Goal: Transaction & Acquisition: Purchase product/service

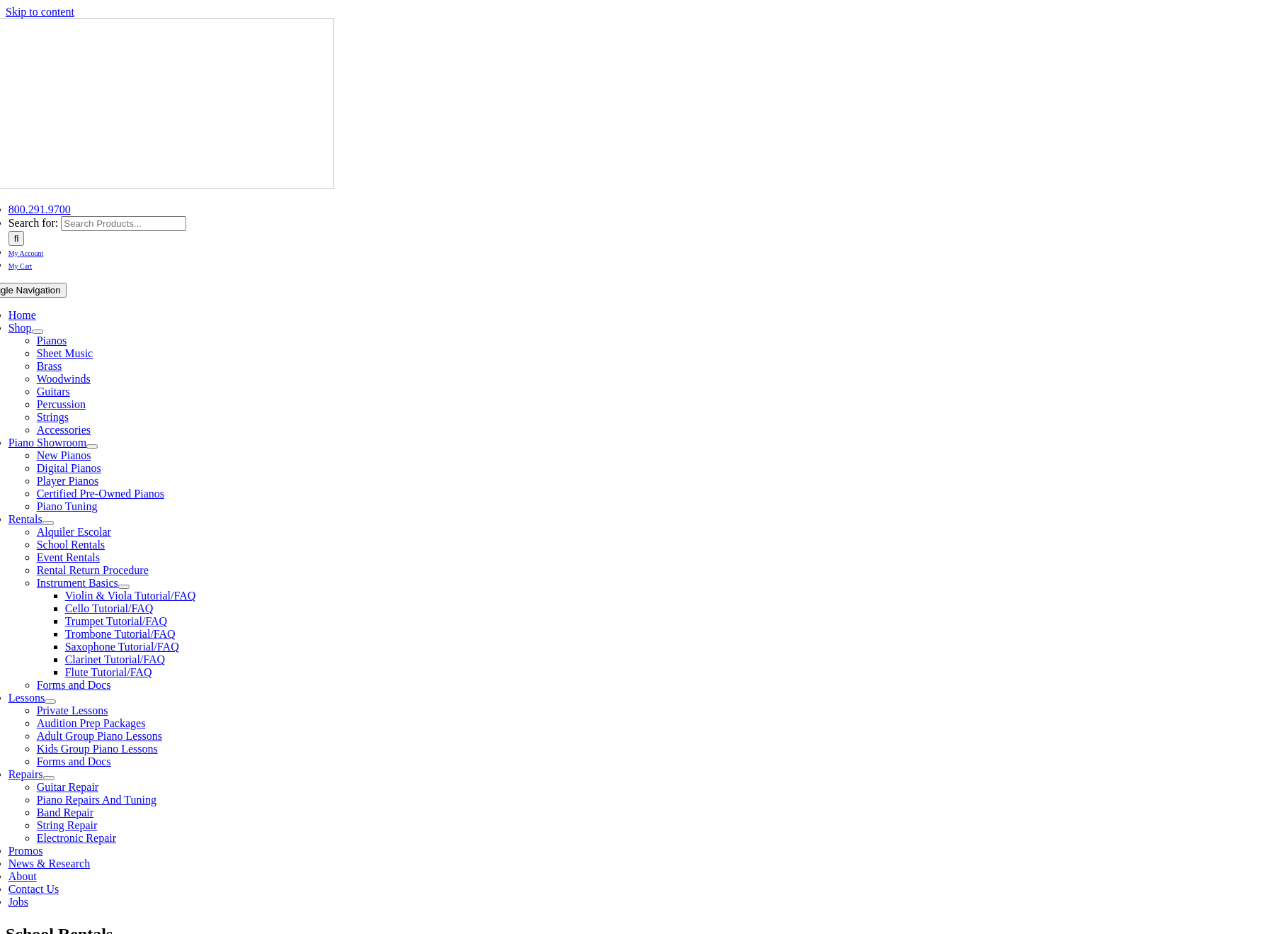
type input "ren"
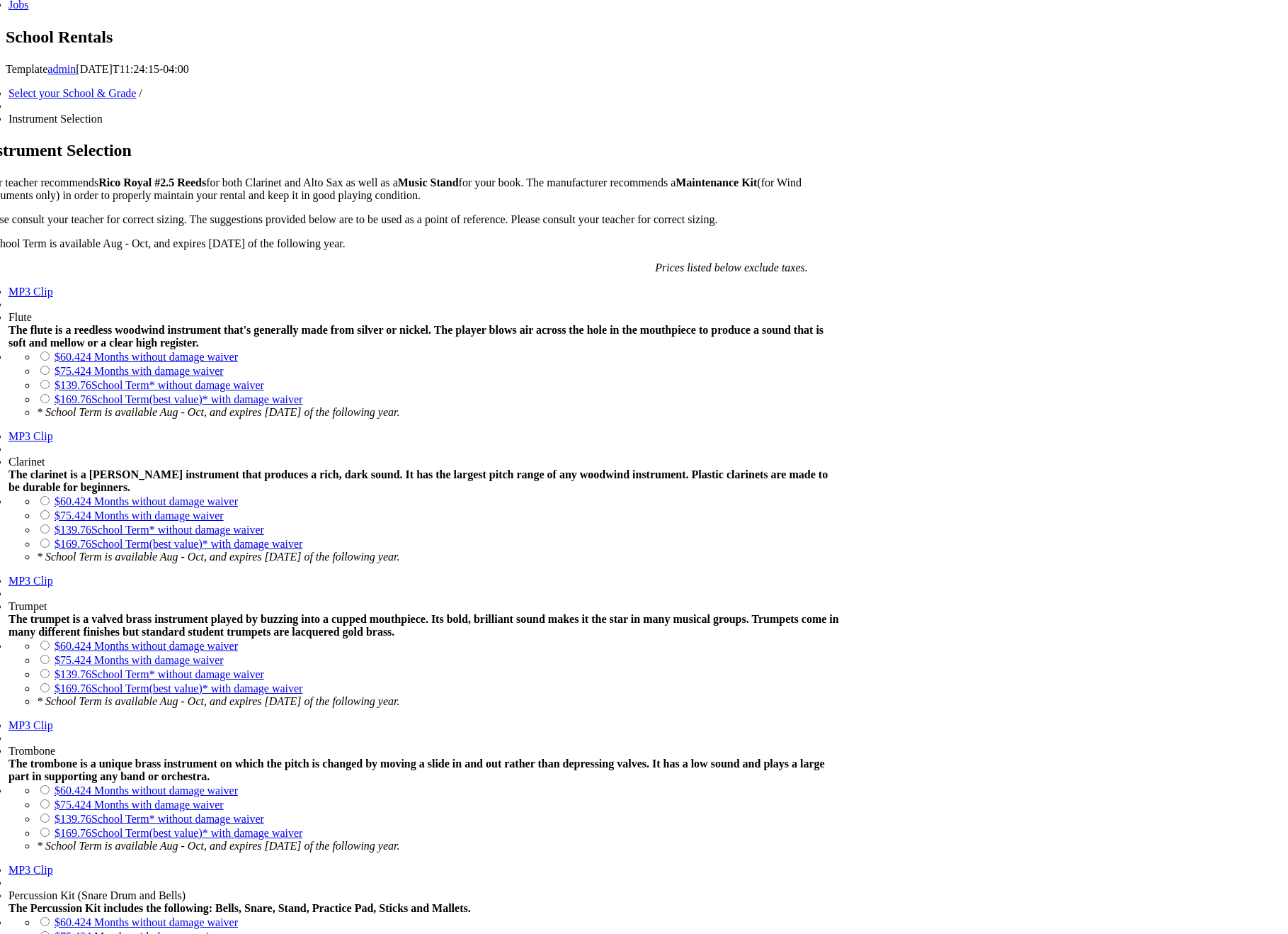
scroll to position [991, 0]
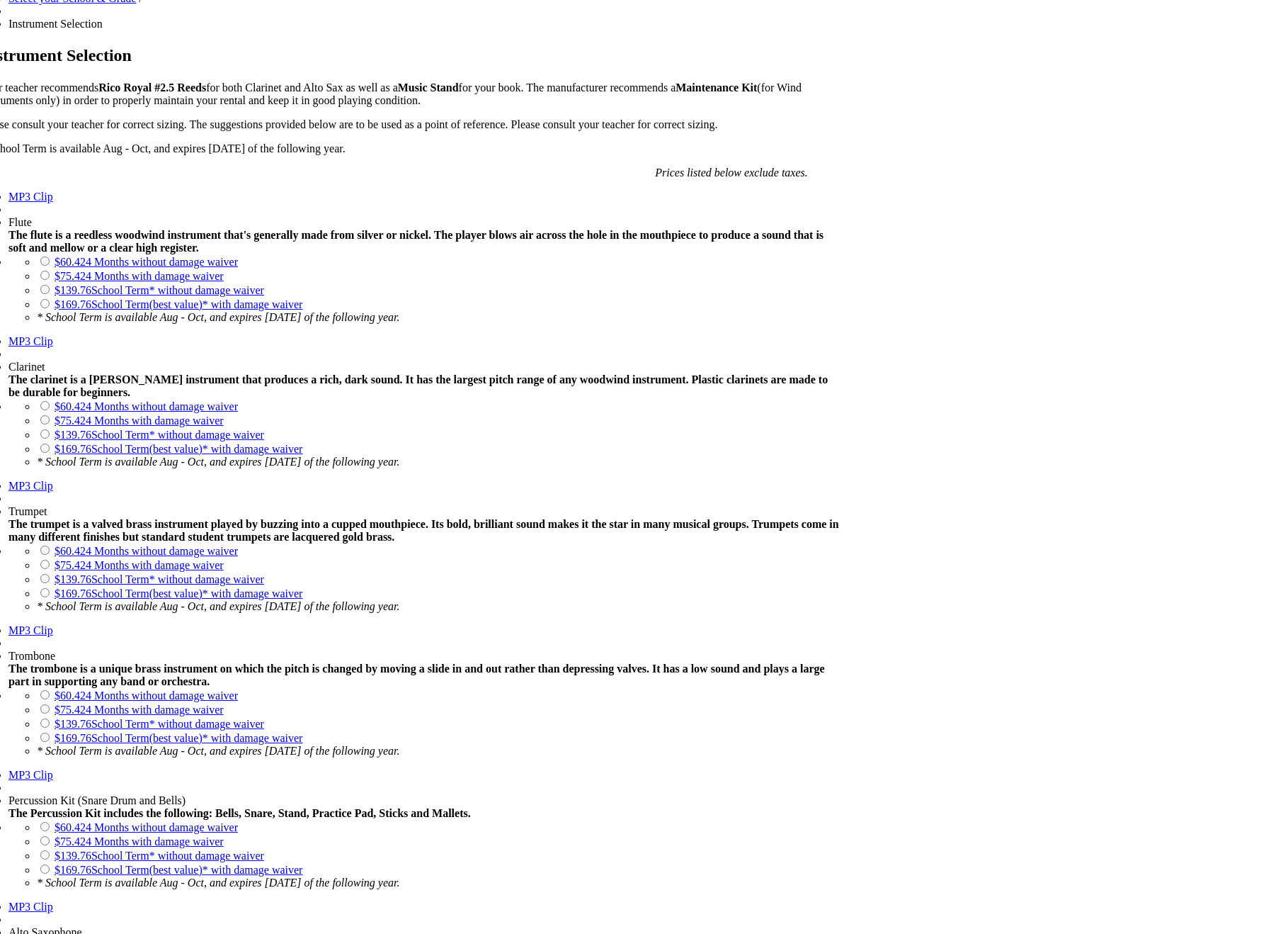
drag, startPoint x: 376, startPoint y: 602, endPoint x: 499, endPoint y: 689, distance: 150.7
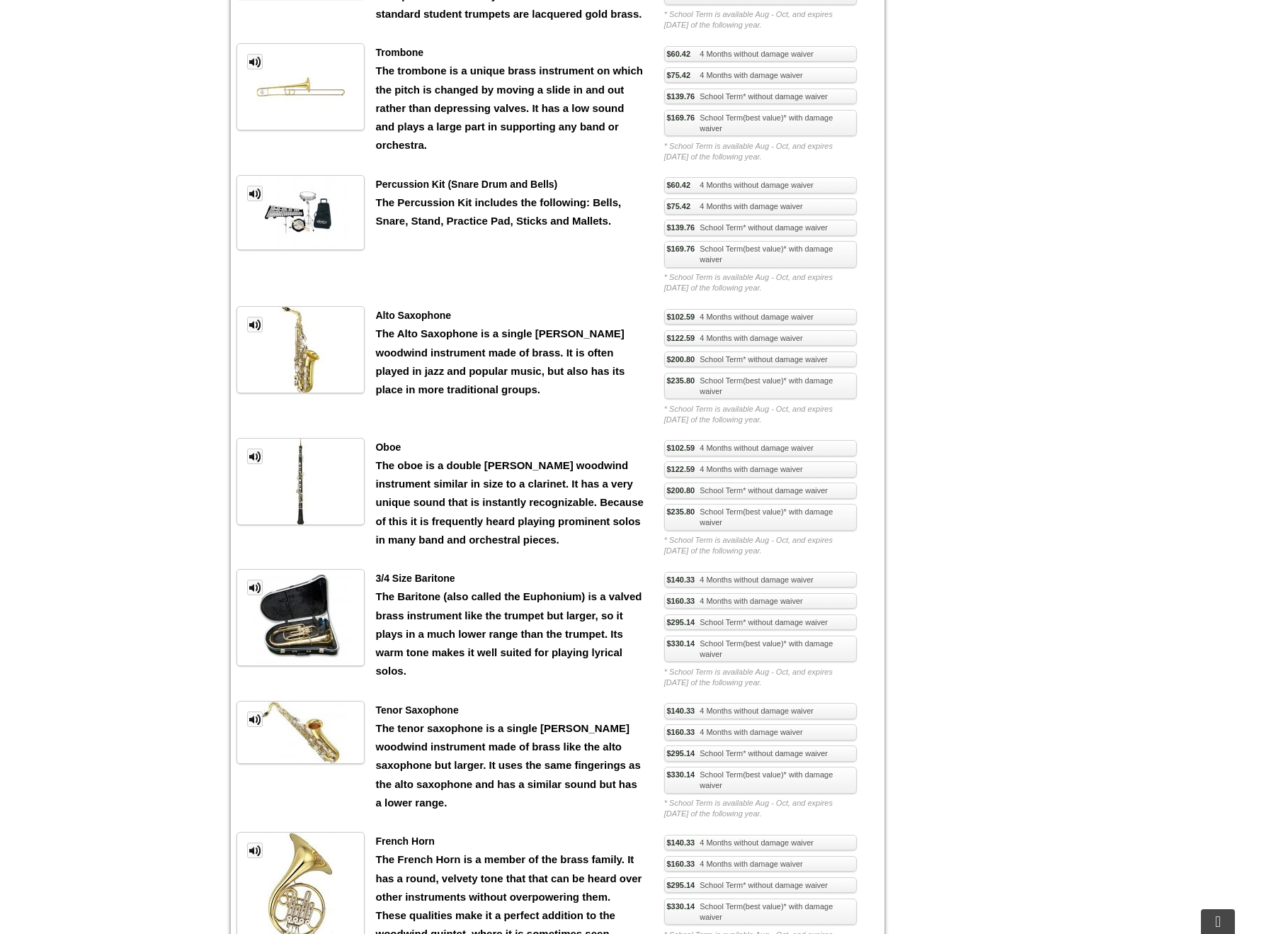
click at [254, 595] on link "MP3 Clip" at bounding box center [255, 587] width 16 height 16
click at [162, 731] on div "Select your School & Grade / Instrument Selection Instrument Selection Your tea…" at bounding box center [644, 233] width 1288 height 1680
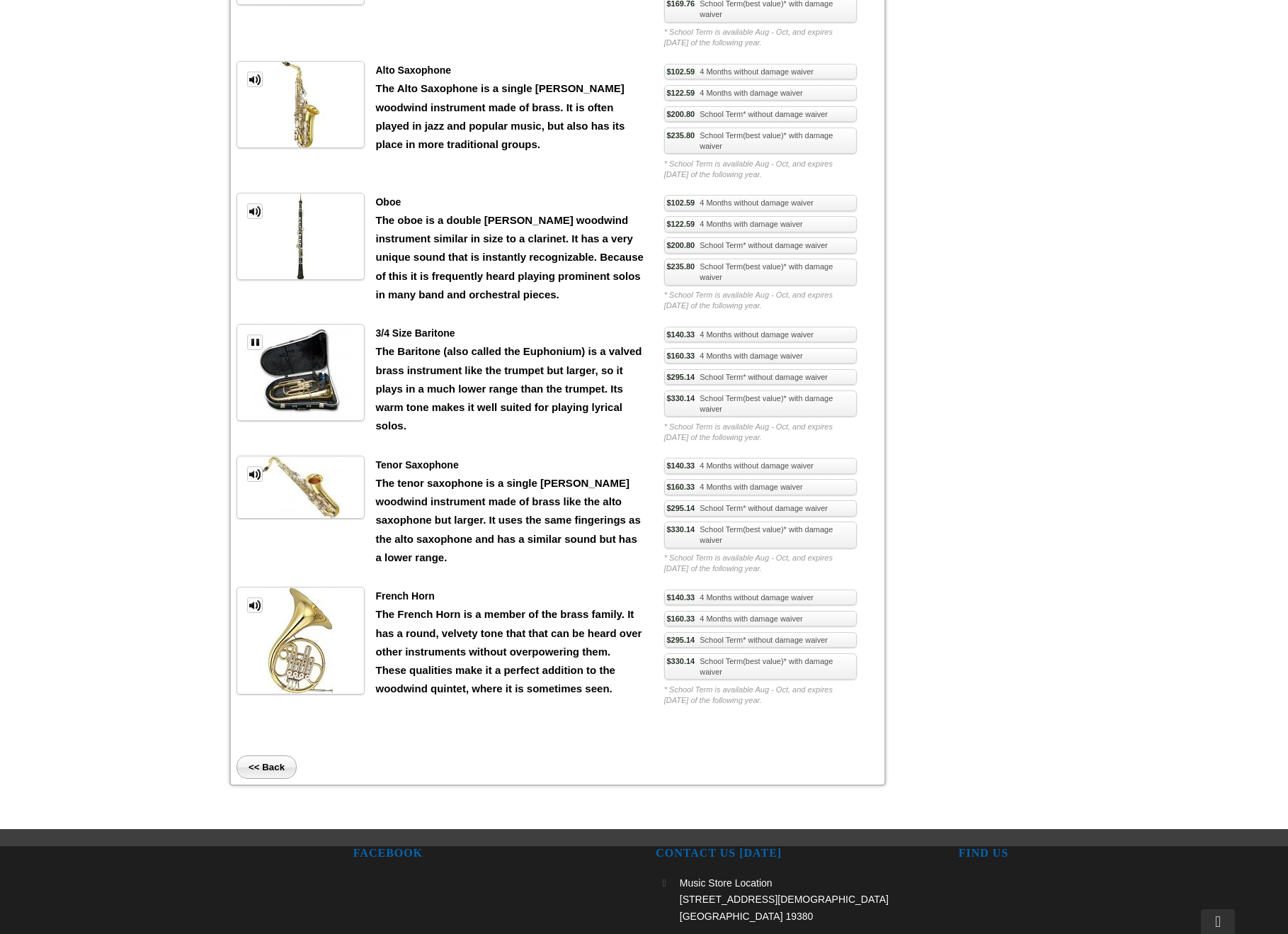
scroll to position [1157, 0]
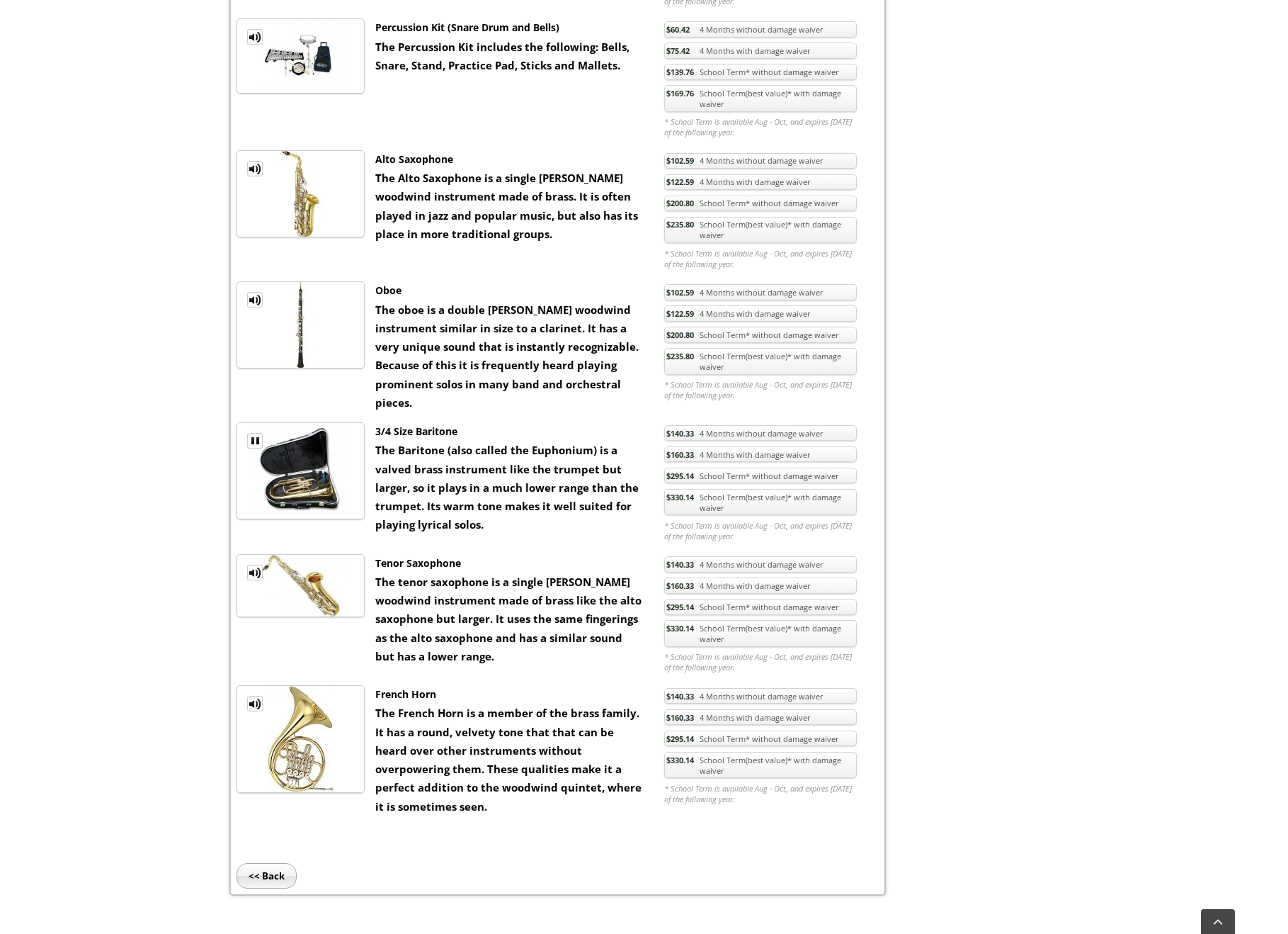
click at [734, 494] on link "$330.14 School Term(best value)* with damage waiver" at bounding box center [760, 501] width 193 height 27
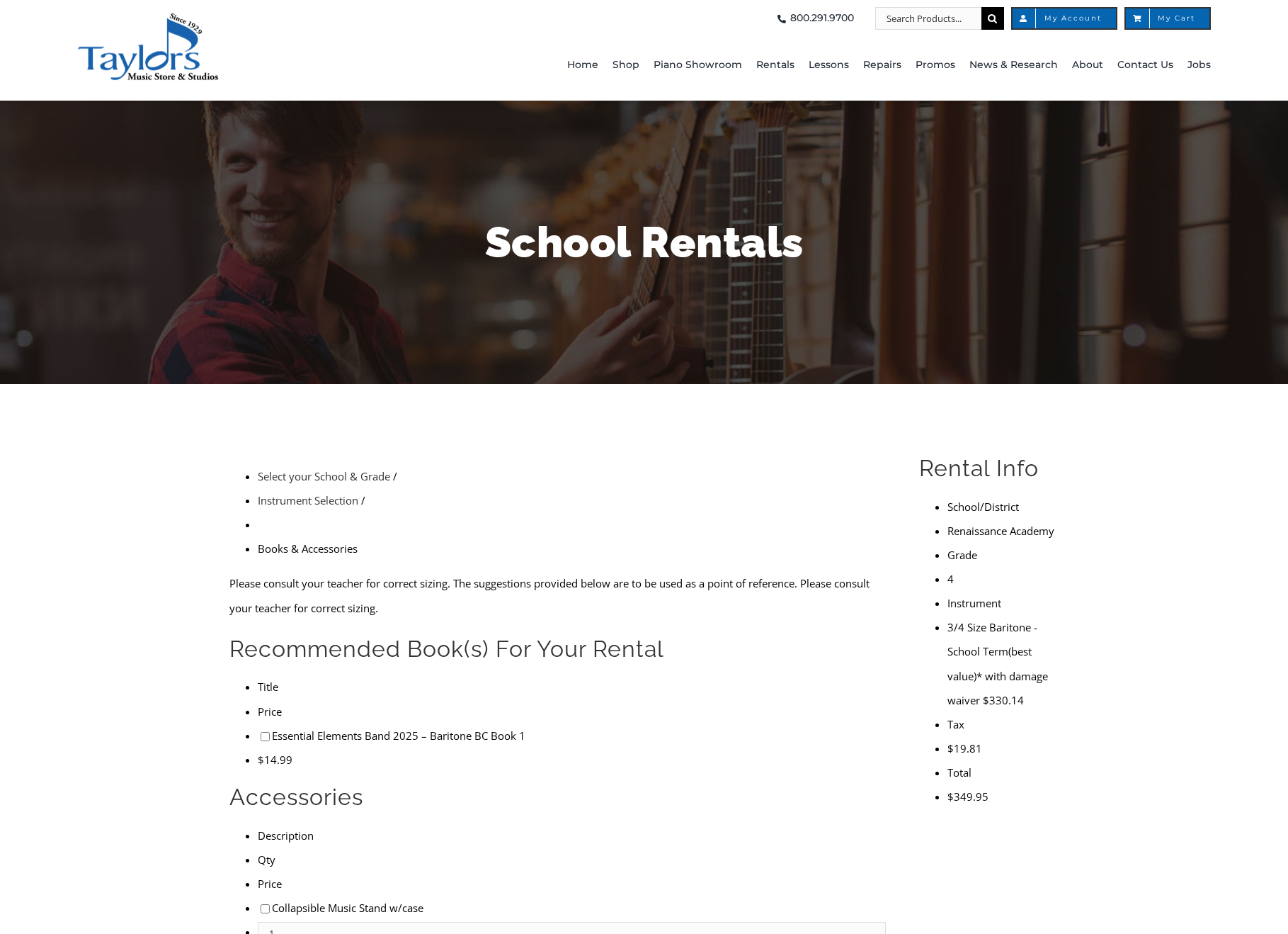
click at [261, 732] on input"] "checkbox" at bounding box center [265, 736] width 9 height 9
checkbox input"] "true"
click at [261, 903] on input"] "checkbox" at bounding box center [265, 907] width 9 height 9
checkbox input"] "true"
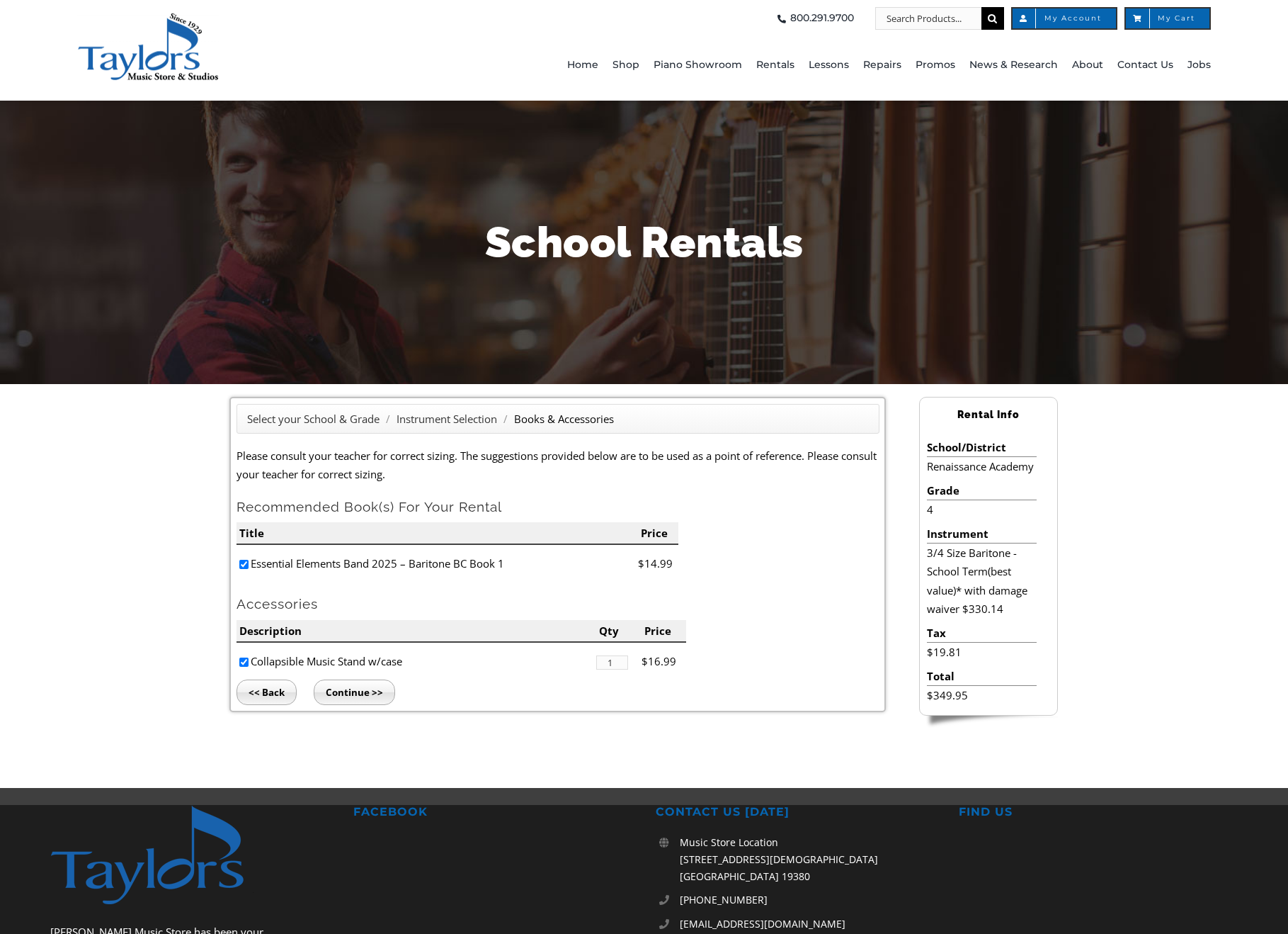
click at [366, 692] on input "Continue >>" at bounding box center [354, 692] width 82 height 26
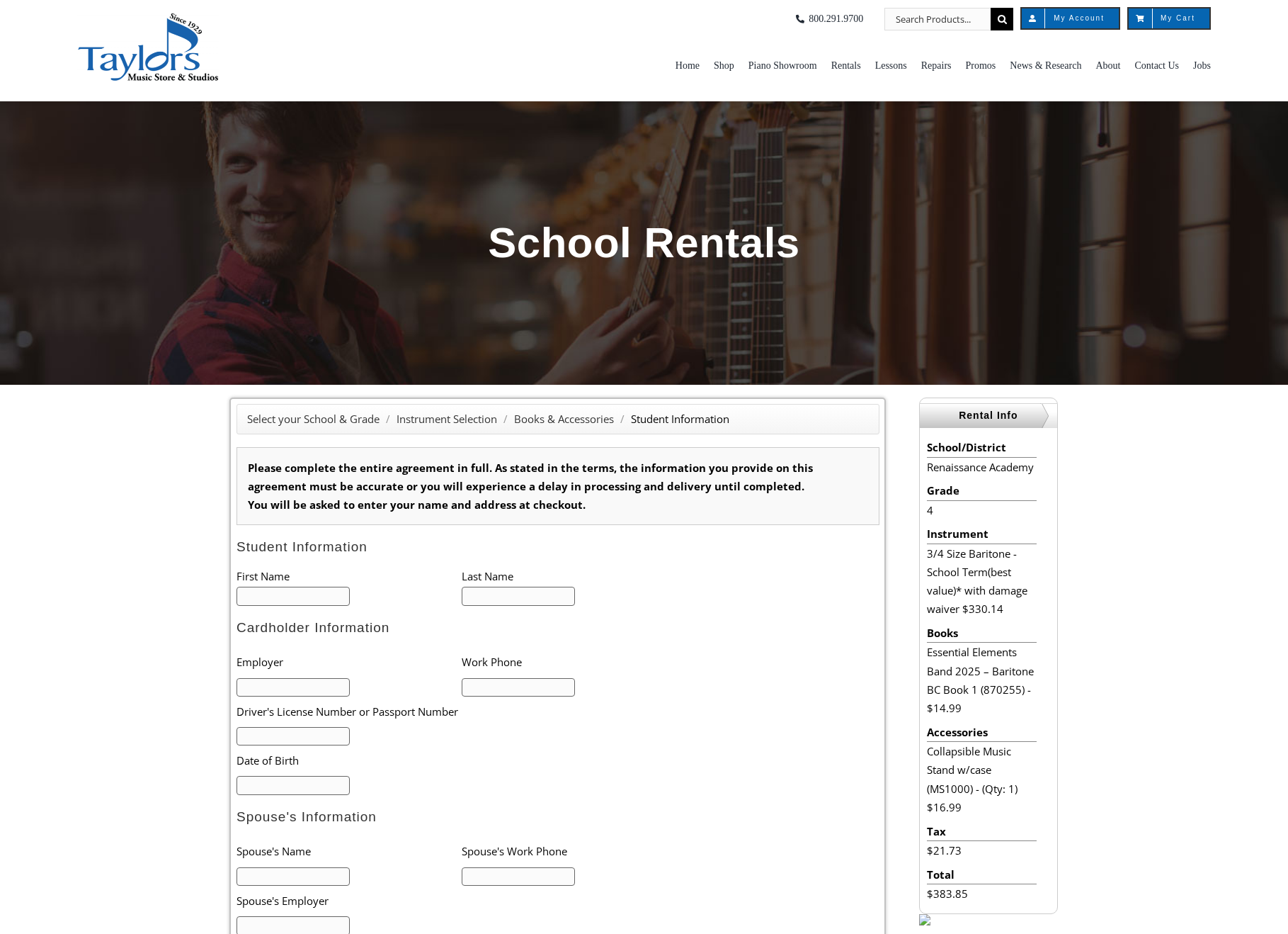
type input "1"
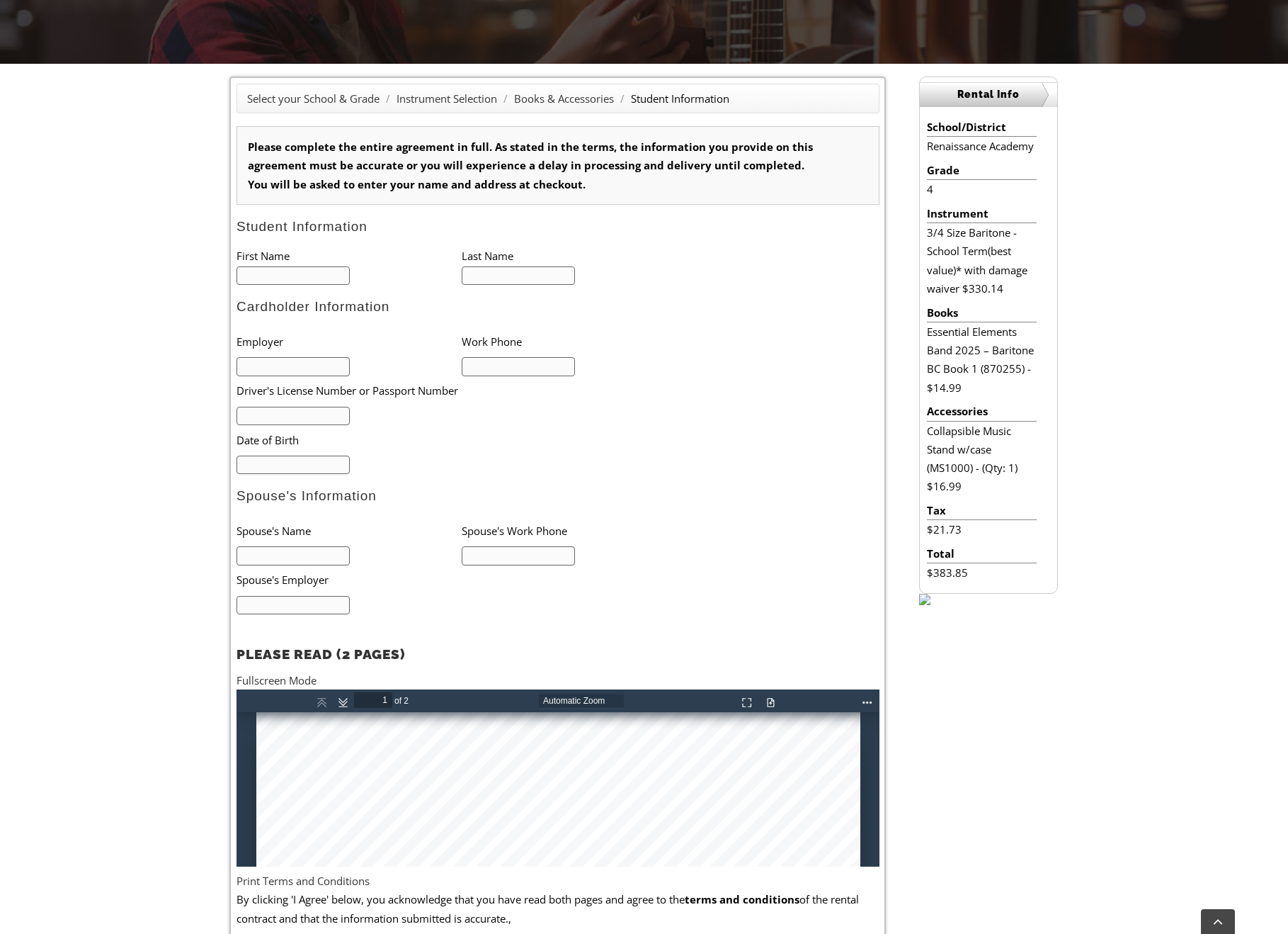
scroll to position [284, 0]
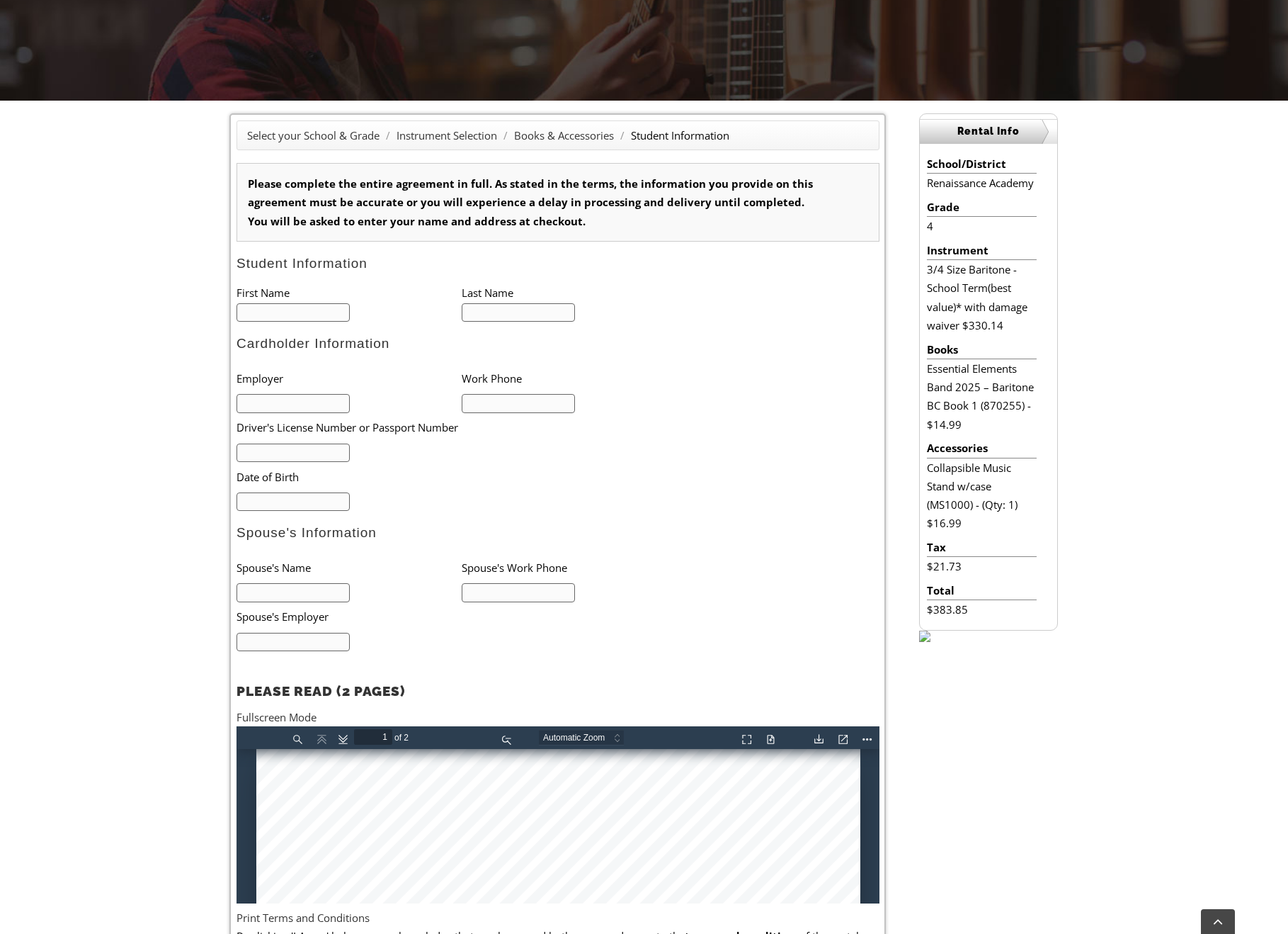
click at [297, 313] on input "text" at bounding box center [293, 312] width 114 height 19
type input "Elijah"
type input "Herrera"
click at [294, 406] on input "text" at bounding box center [293, 403] width 114 height 19
click at [317, 405] on input "text" at bounding box center [293, 403] width 114 height 19
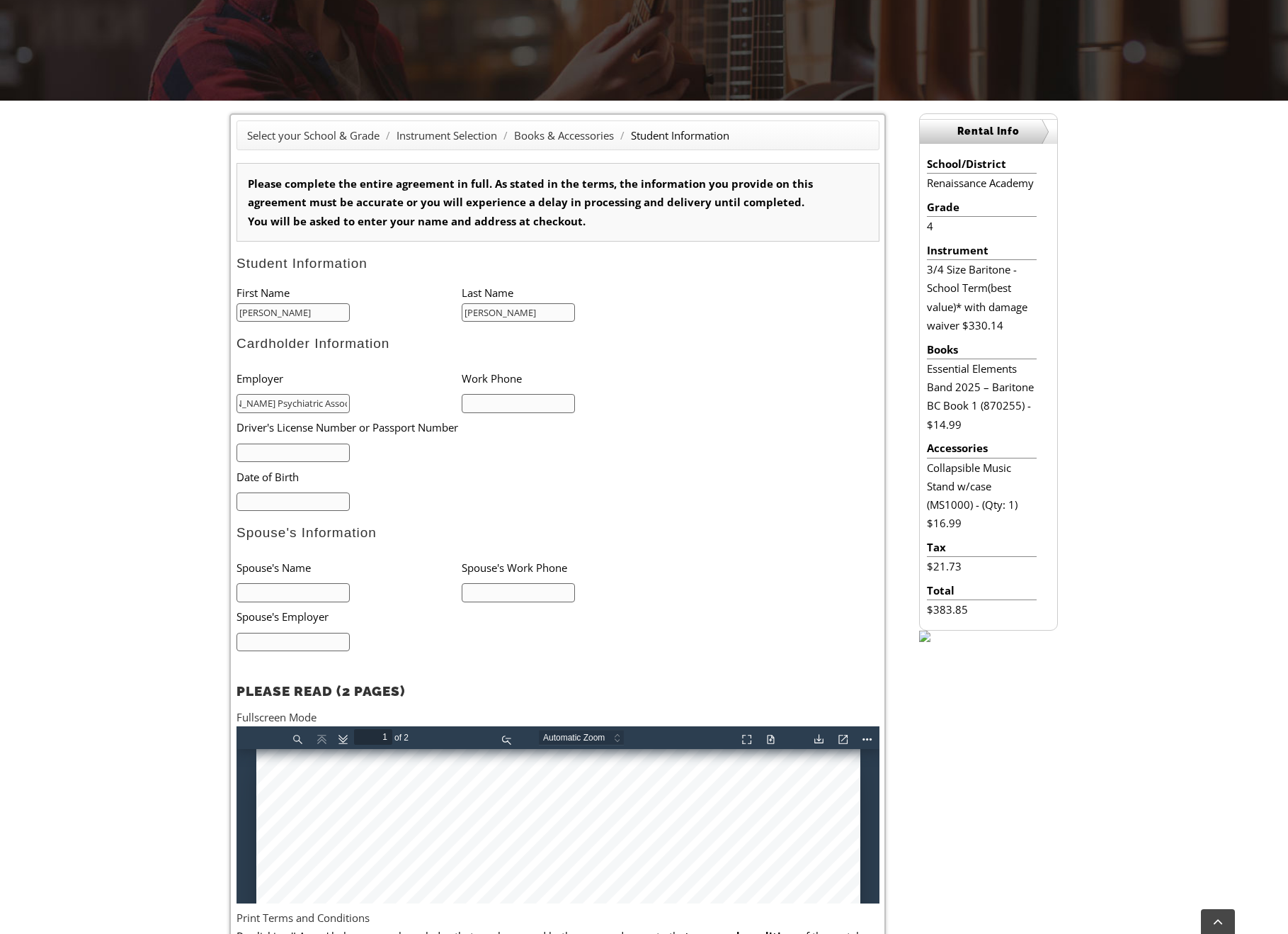
scroll to position [0, 39]
type input "Rittenhouse Psychiatric Associates"
type input "n/a"
click at [321, 508] on input "mm/dd/yyyy" at bounding box center [293, 501] width 114 height 19
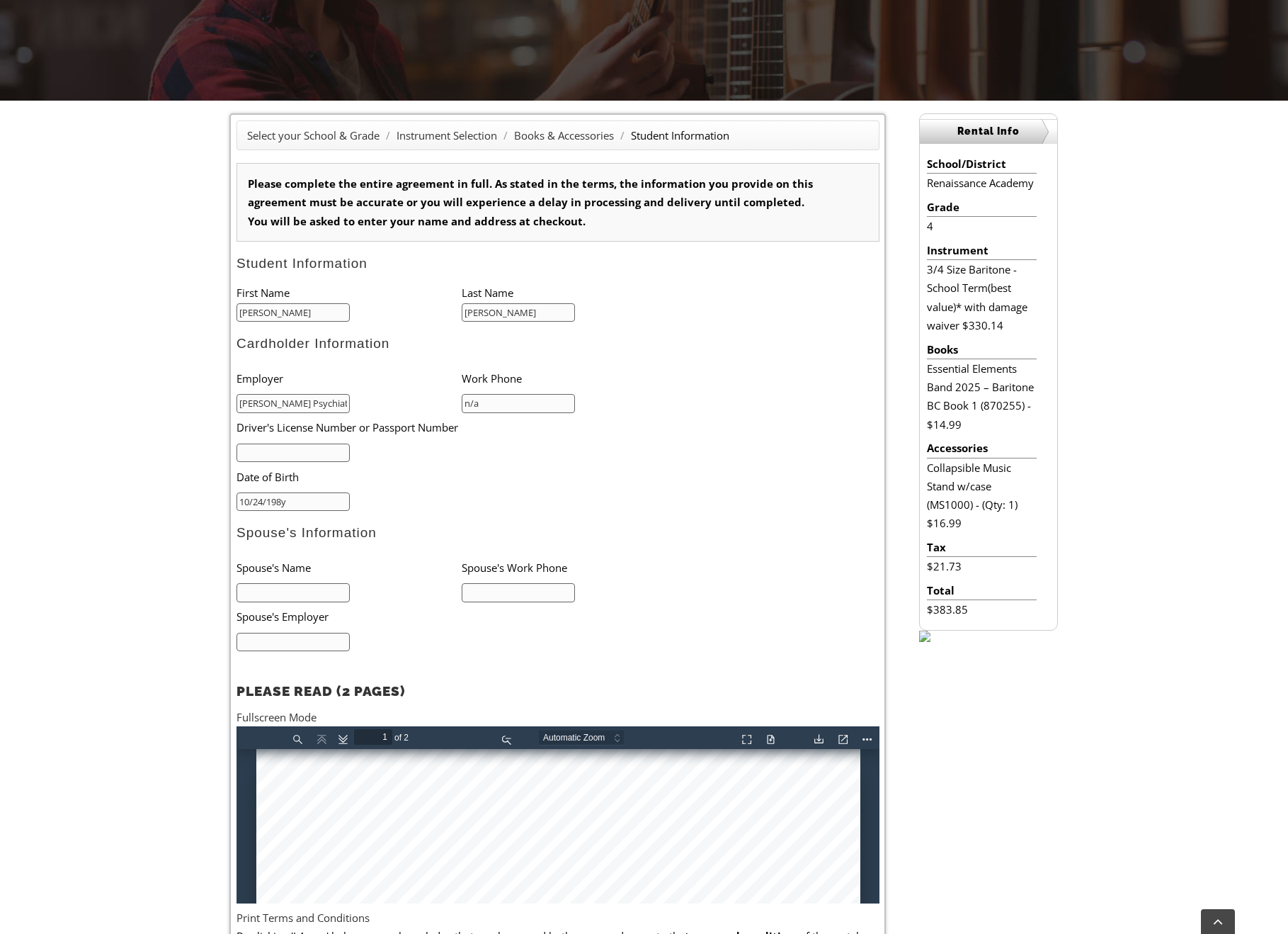
type input "10/24/1987"
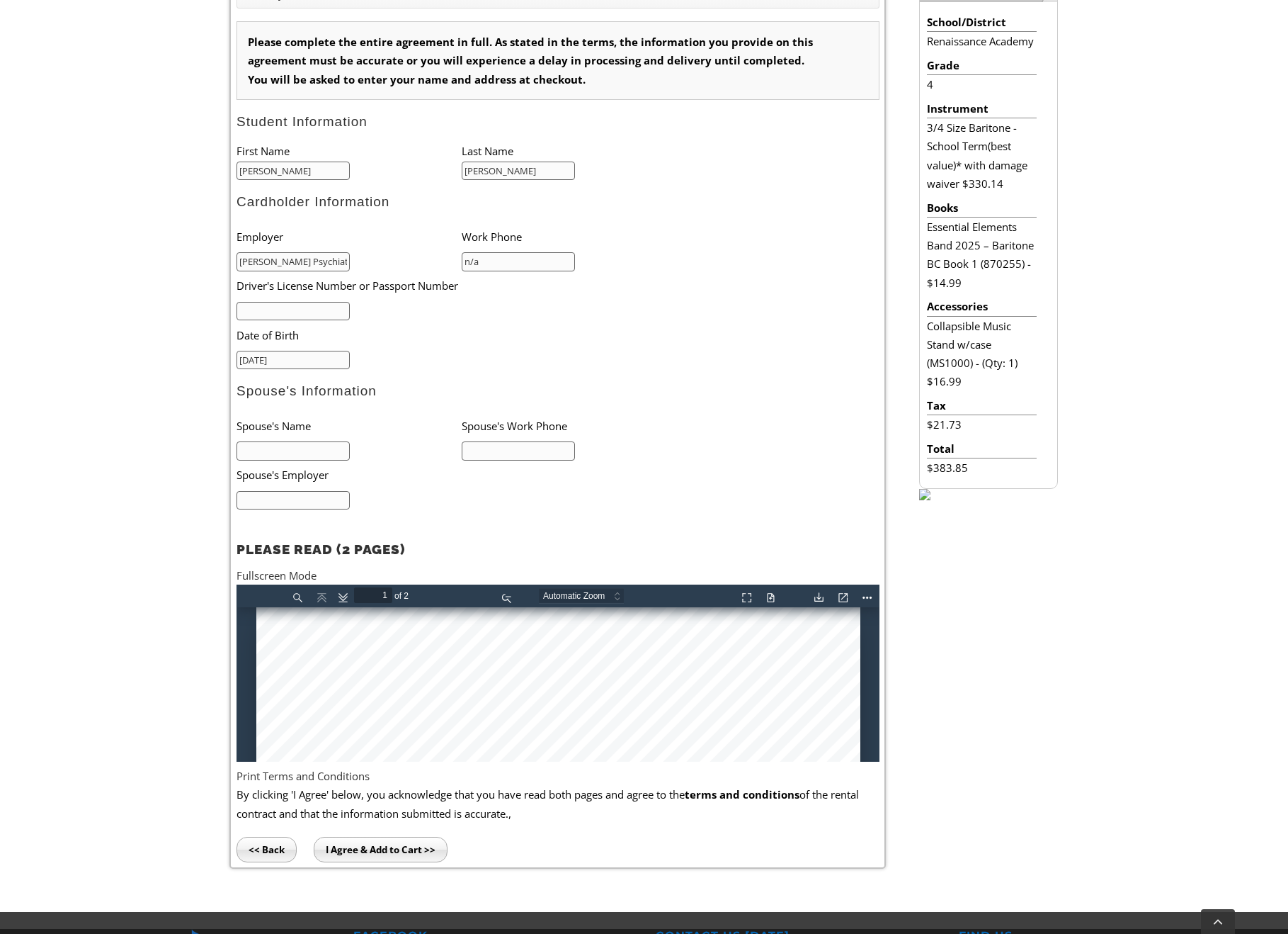
scroll to position [0, 39]
drag, startPoint x: 305, startPoint y: 263, endPoint x: 347, endPoint y: 260, distance: 42.1
click at [347, 260] on input "Rittenhouse Psychiatric Associates" at bounding box center [293, 261] width 114 height 19
click at [319, 258] on input "Rittenhouse Psychiatric Associates" at bounding box center [293, 261] width 114 height 19
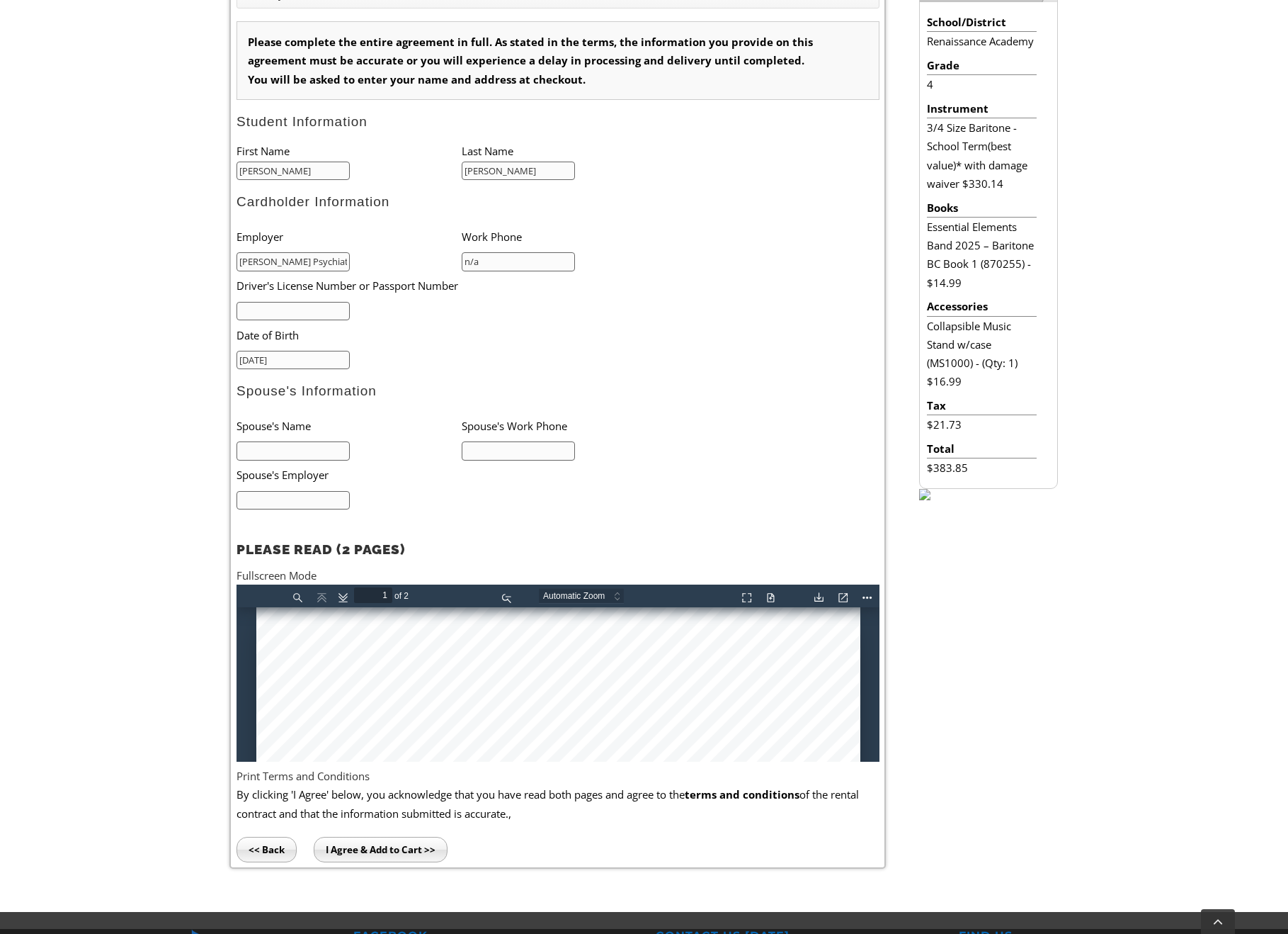
drag, startPoint x: 334, startPoint y: 262, endPoint x: 214, endPoint y: 261, distance: 120.0
click at [214, 261] on div "Select your School & Grade / Instrument Selection / Books & Accessories / Stude…" at bounding box center [557, 420] width 689 height 897
click at [320, 261] on input "Rittenhouse Psychiatric Associates" at bounding box center [293, 261] width 114 height 19
click at [298, 314] on input "text" at bounding box center [293, 310] width 114 height 19
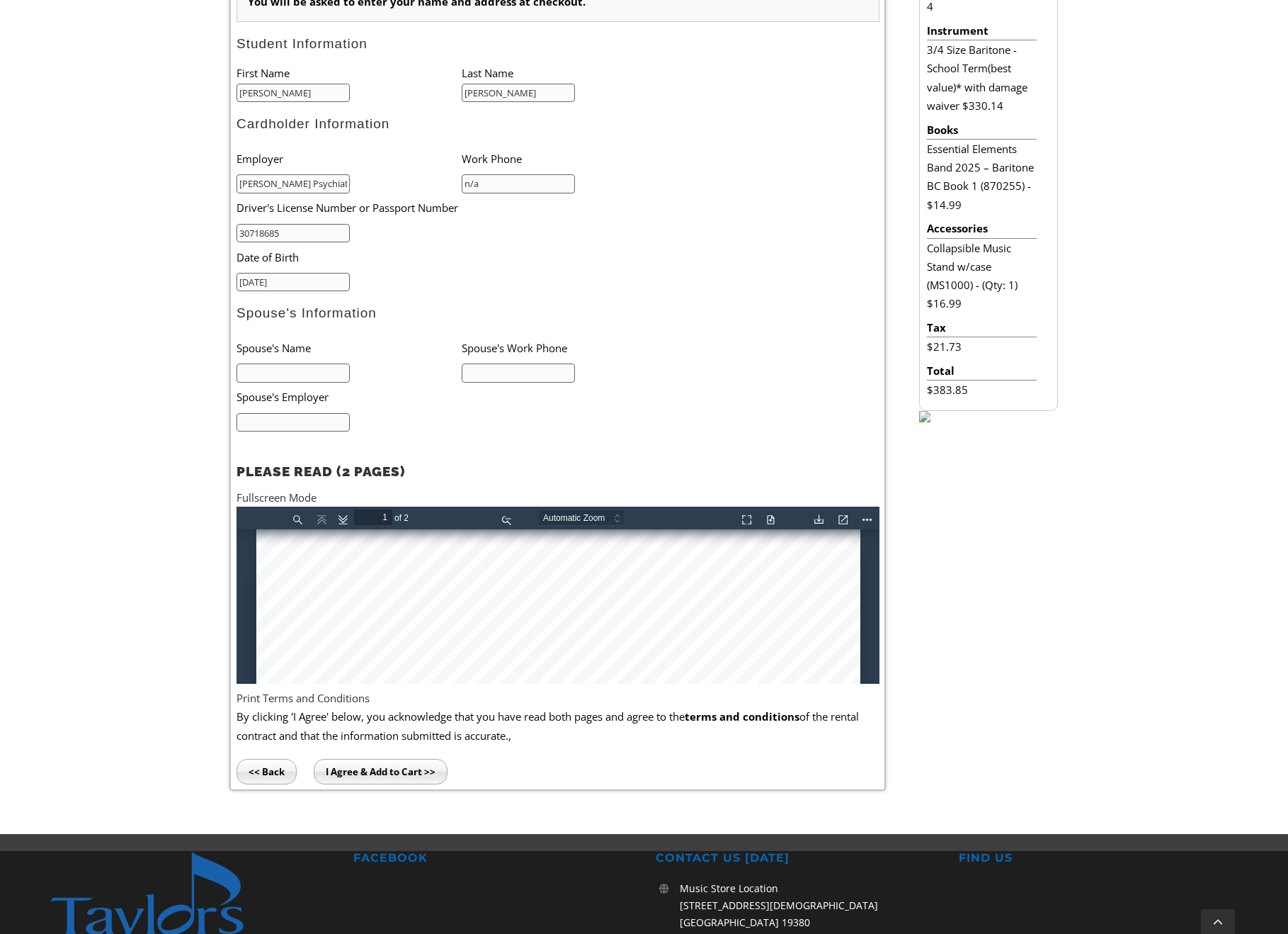
scroll to position [833, 0]
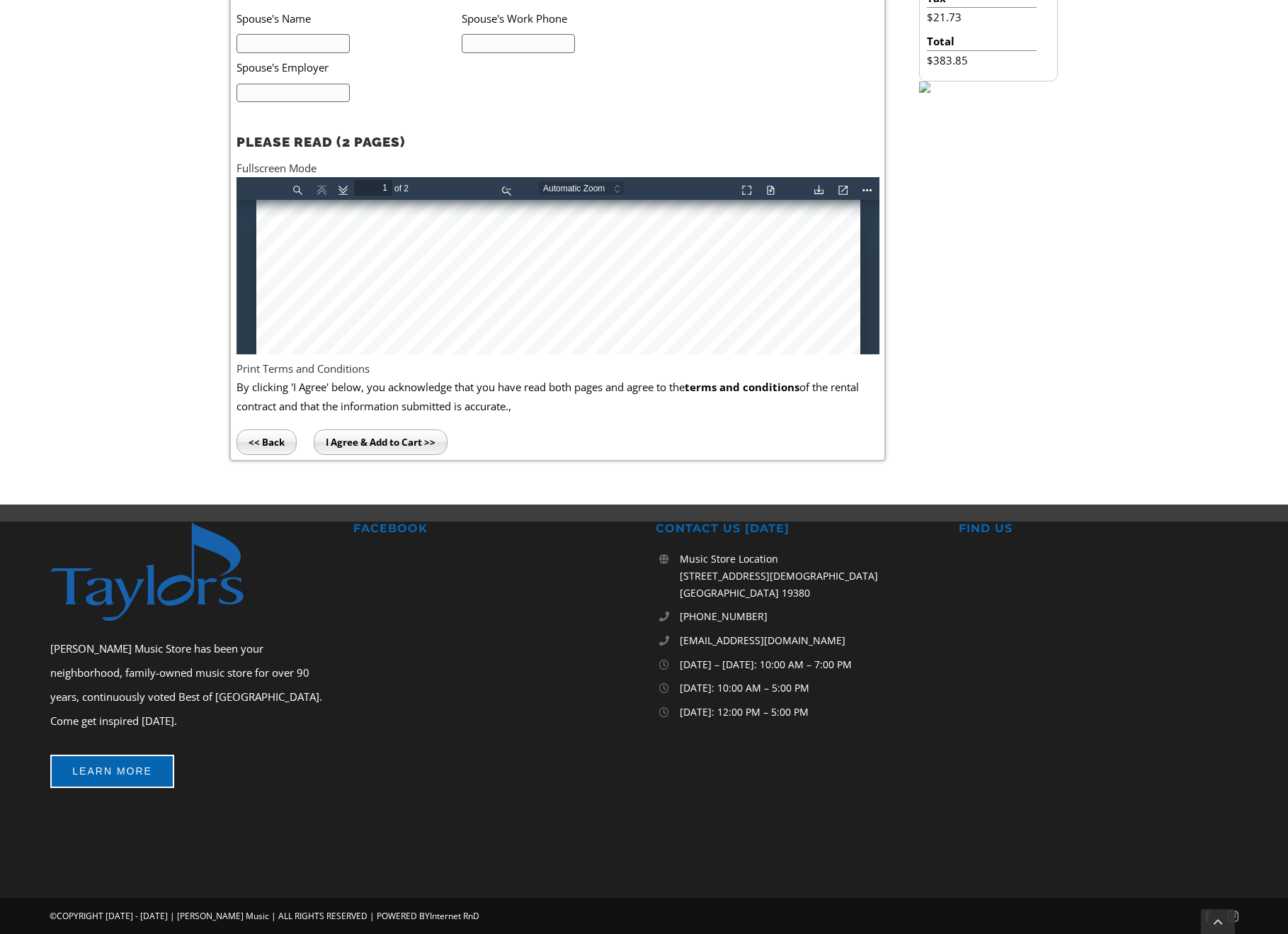
type input "30718685"
click at [417, 434] on input "I Agree & Add to Cart >>" at bounding box center [380, 442] width 134 height 26
click at [323, 48] on input "text" at bounding box center [293, 43] width 114 height 19
type input "Francis Herrera"
type input "n/a"
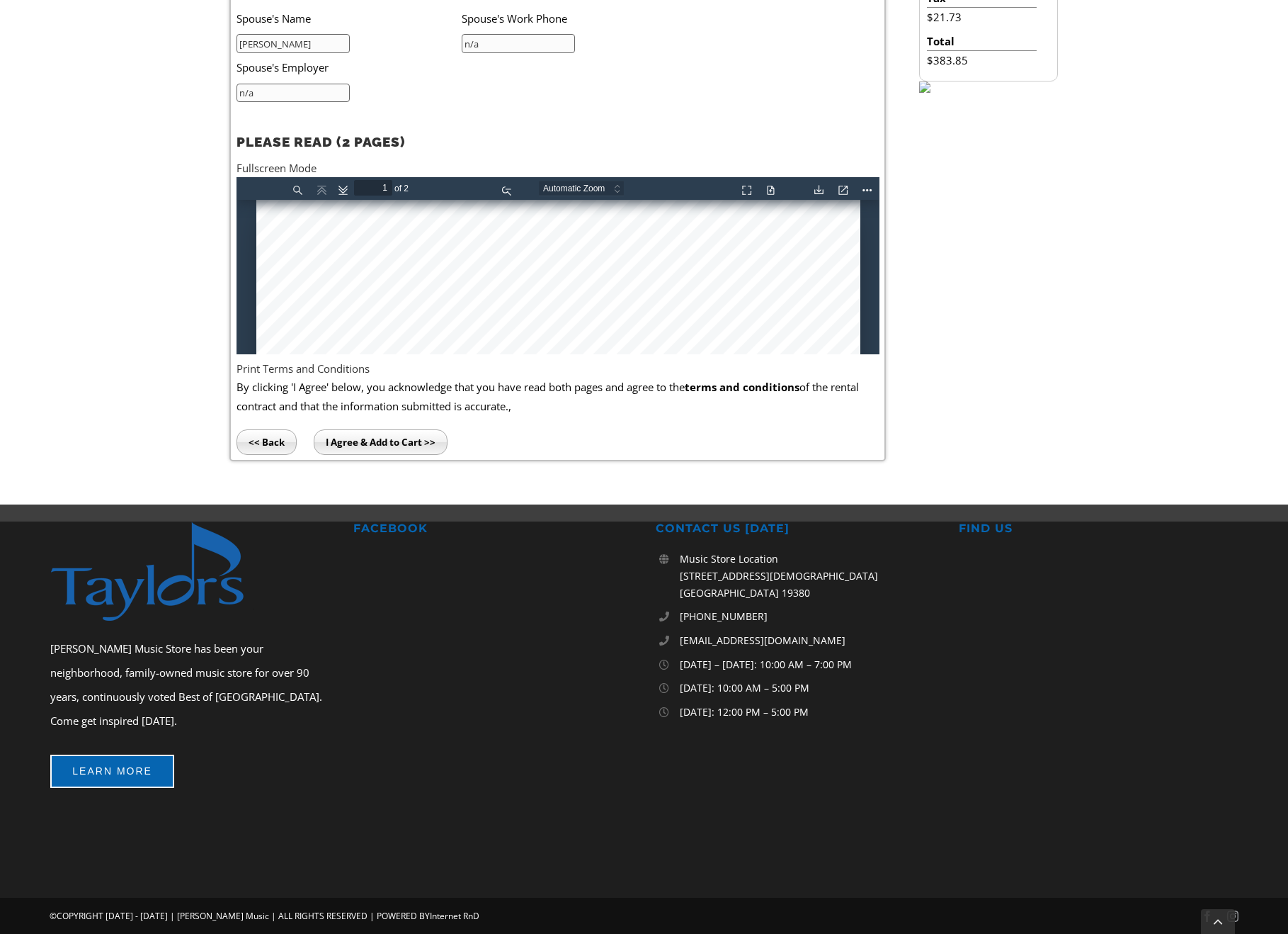
type input "n/a"
click at [393, 439] on input "I Agree & Add to Cart >>" at bounding box center [380, 442] width 134 height 26
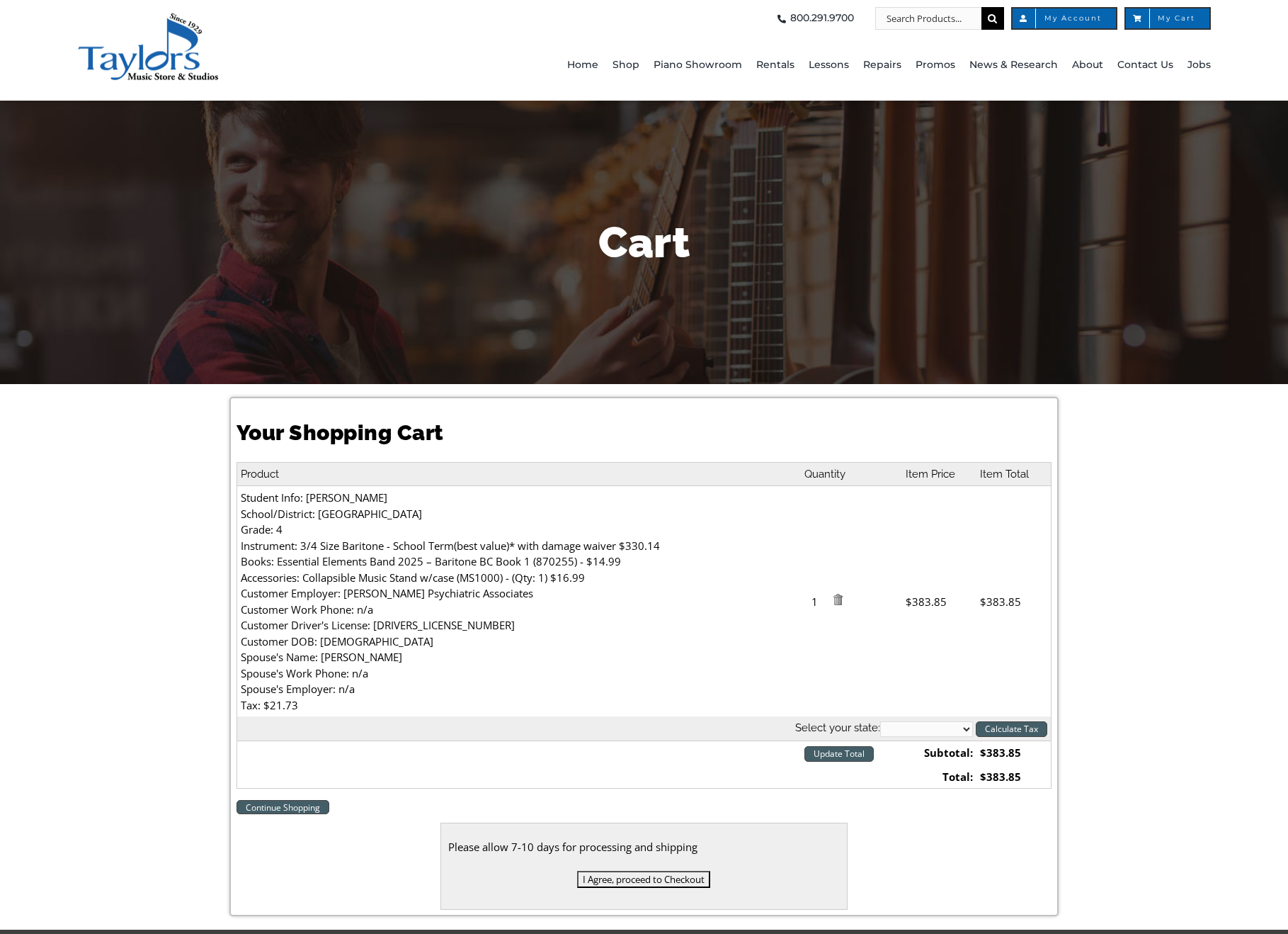
click at [940, 724] on select "[US_STATE] [US_STATE] [US_STATE] [US_STATE] [US_STATE] [US_STATE] [US_STATE] [U…" at bounding box center [927, 729] width 93 height 16
select select "PA"
click at [880, 721] on select "[US_STATE] [US_STATE] [US_STATE] [US_STATE] [US_STATE] [US_STATE] [US_STATE] [U…" at bounding box center [927, 729] width 93 height 16
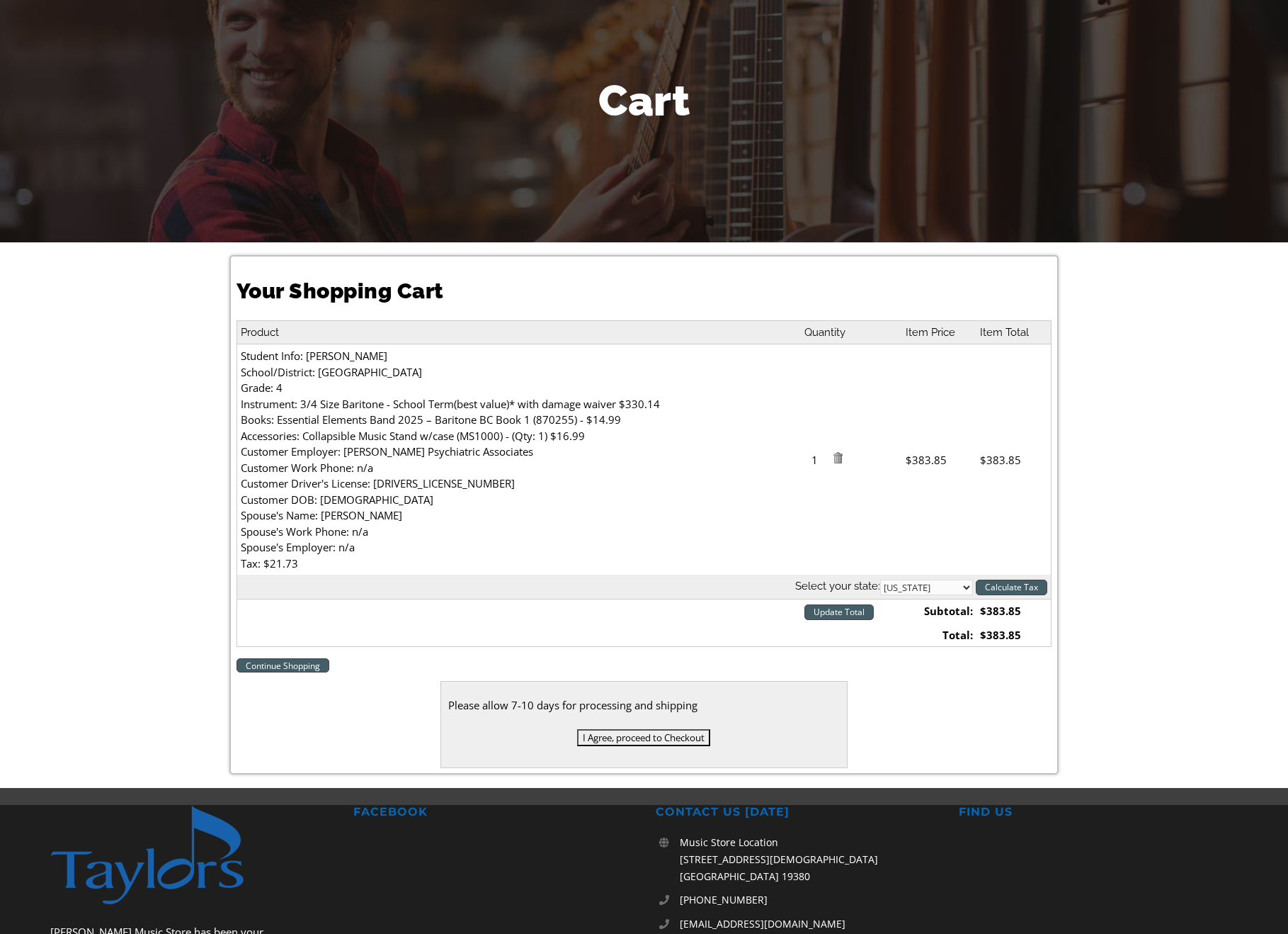
click at [626, 740] on input "I Agree, proceed to Checkout" at bounding box center [643, 737] width 133 height 17
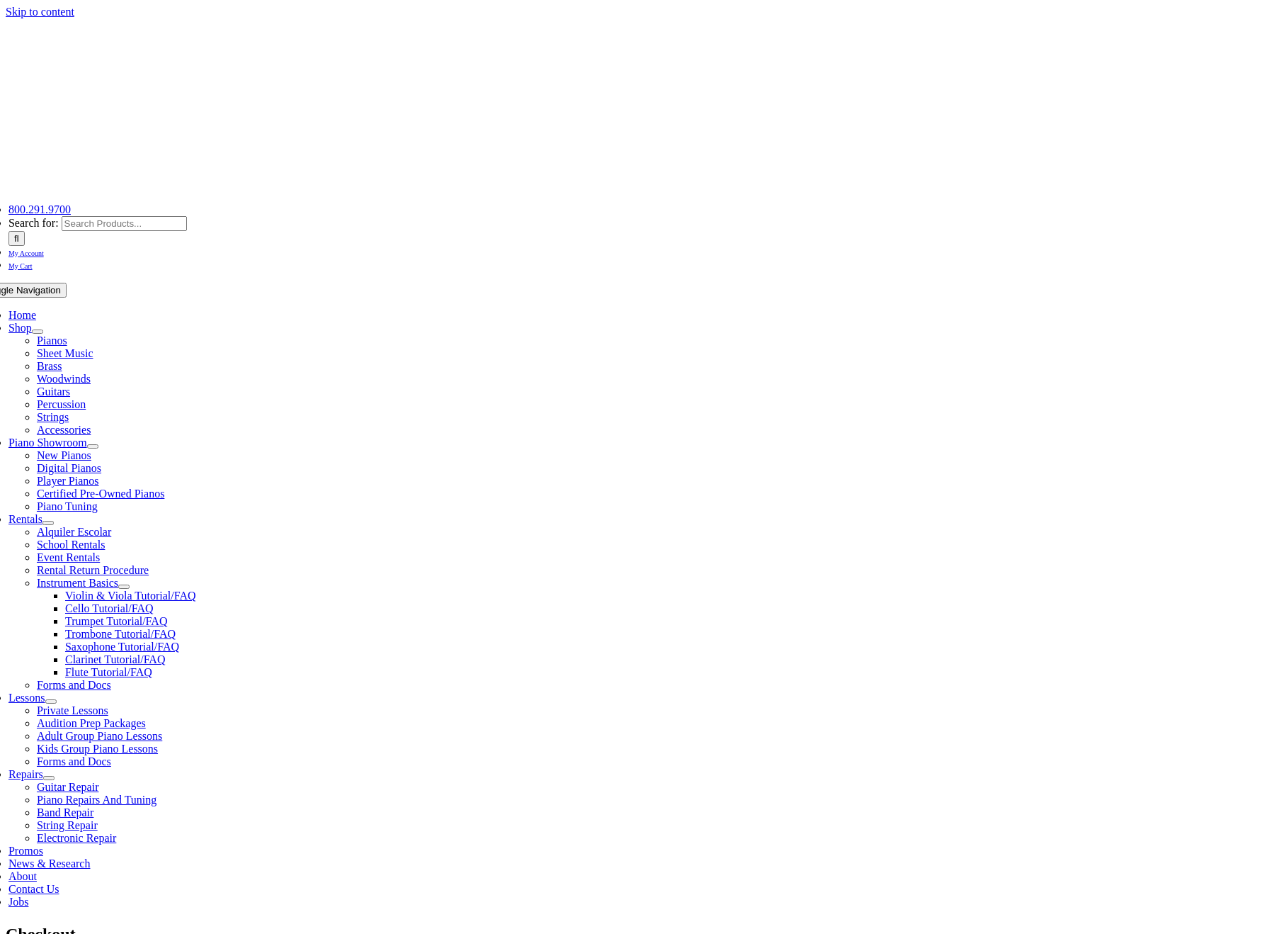
select select "PA"
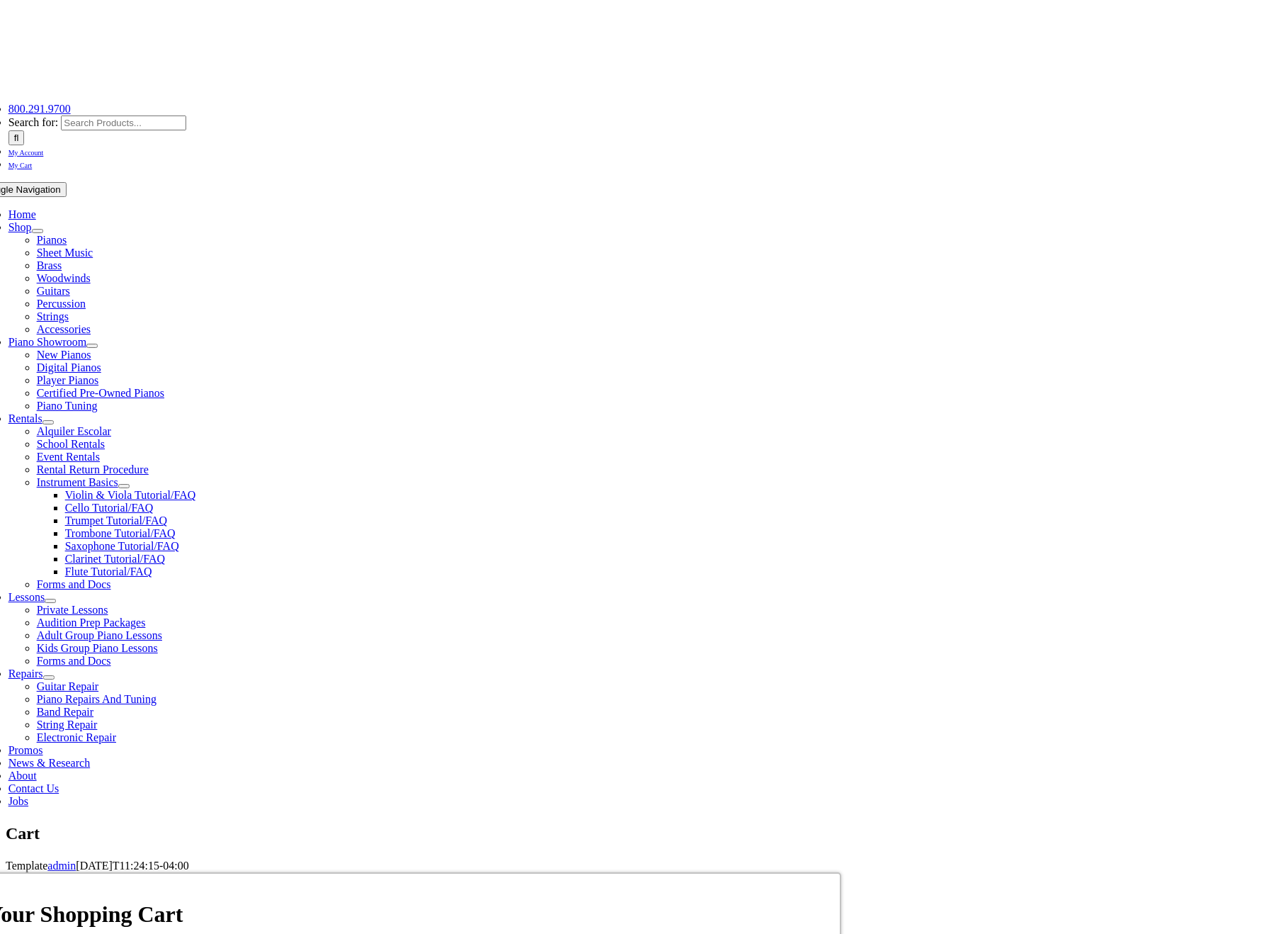
scroll to position [142, 0]
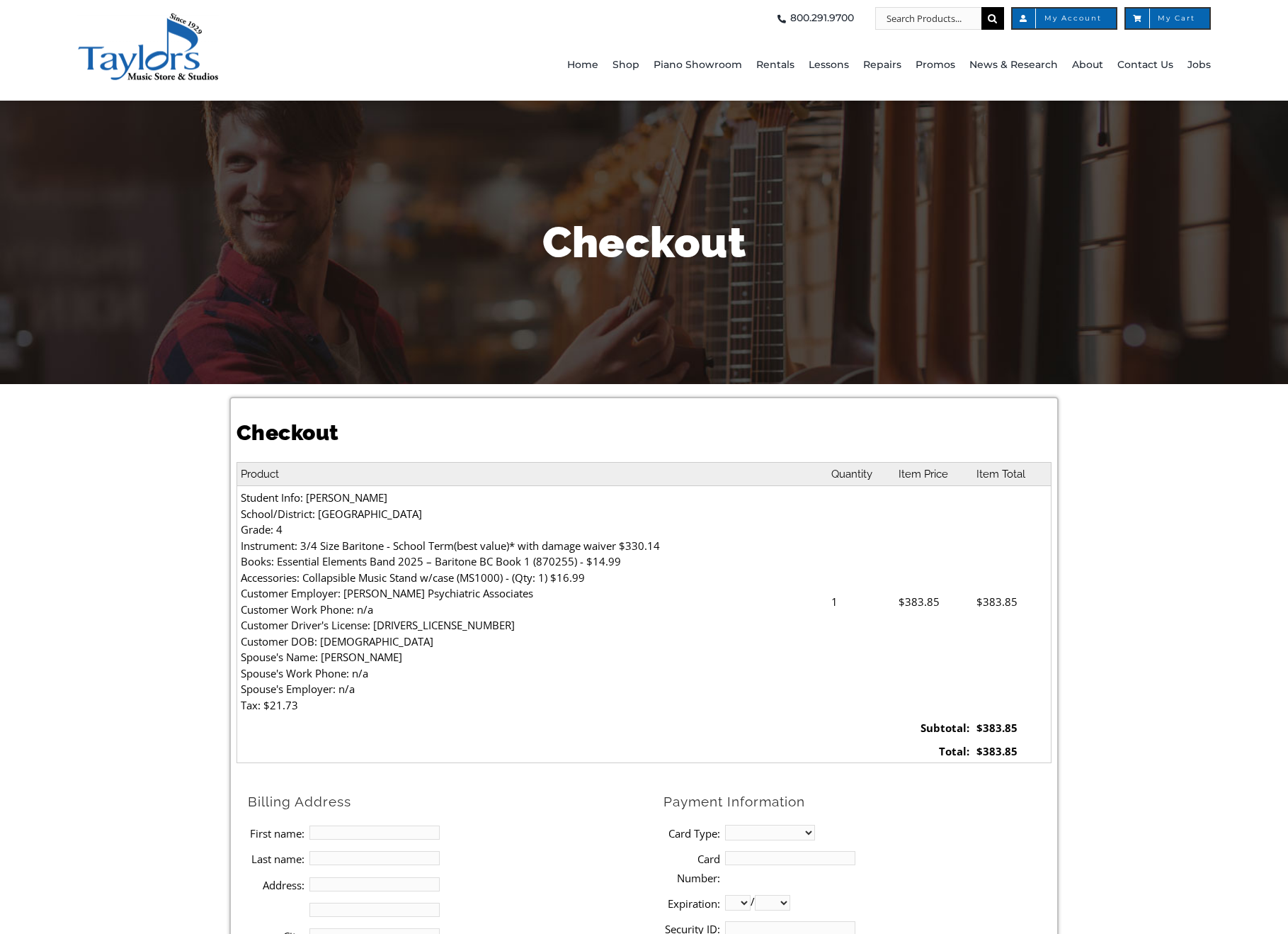
select select
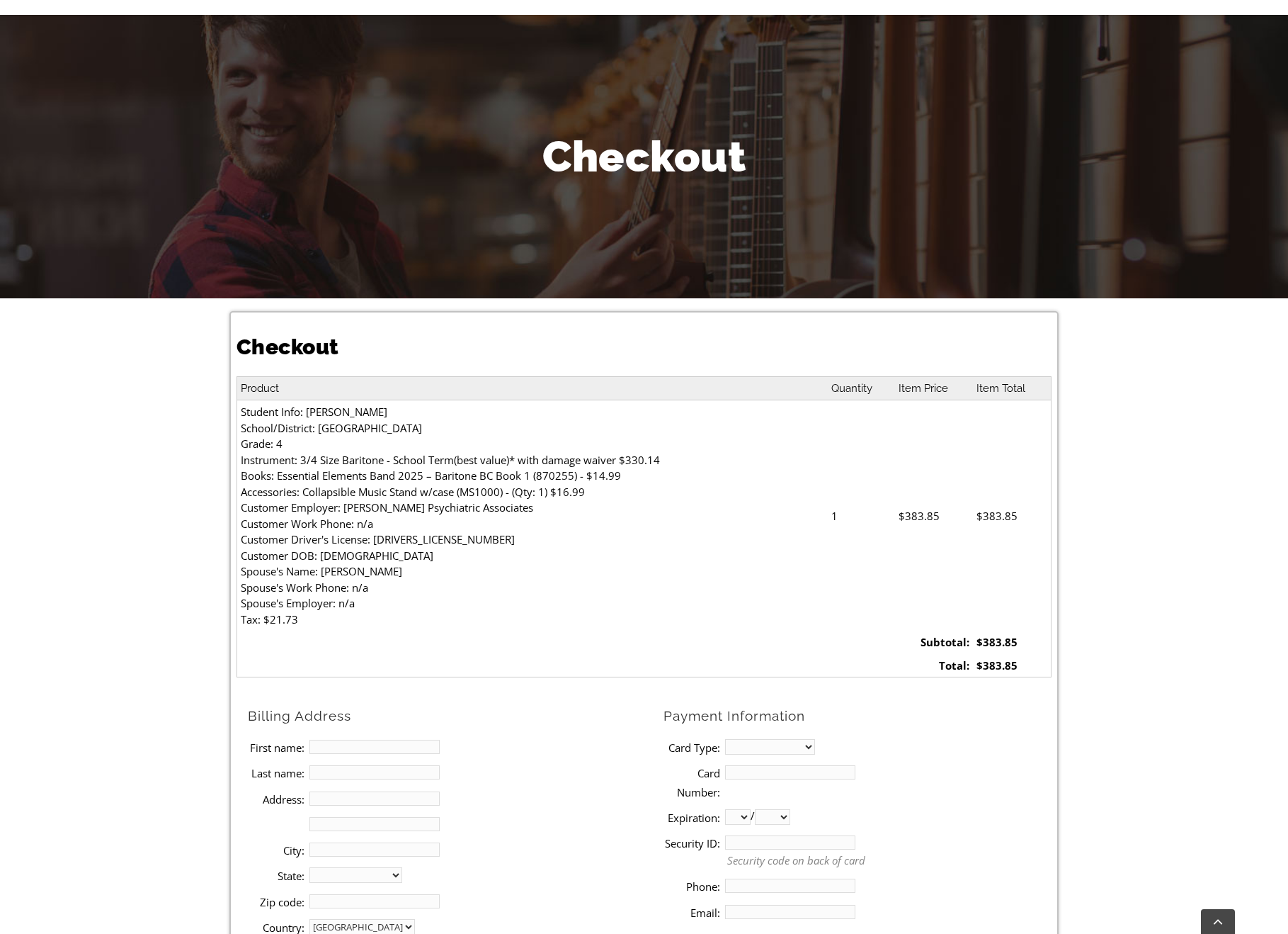
scroll to position [284, 0]
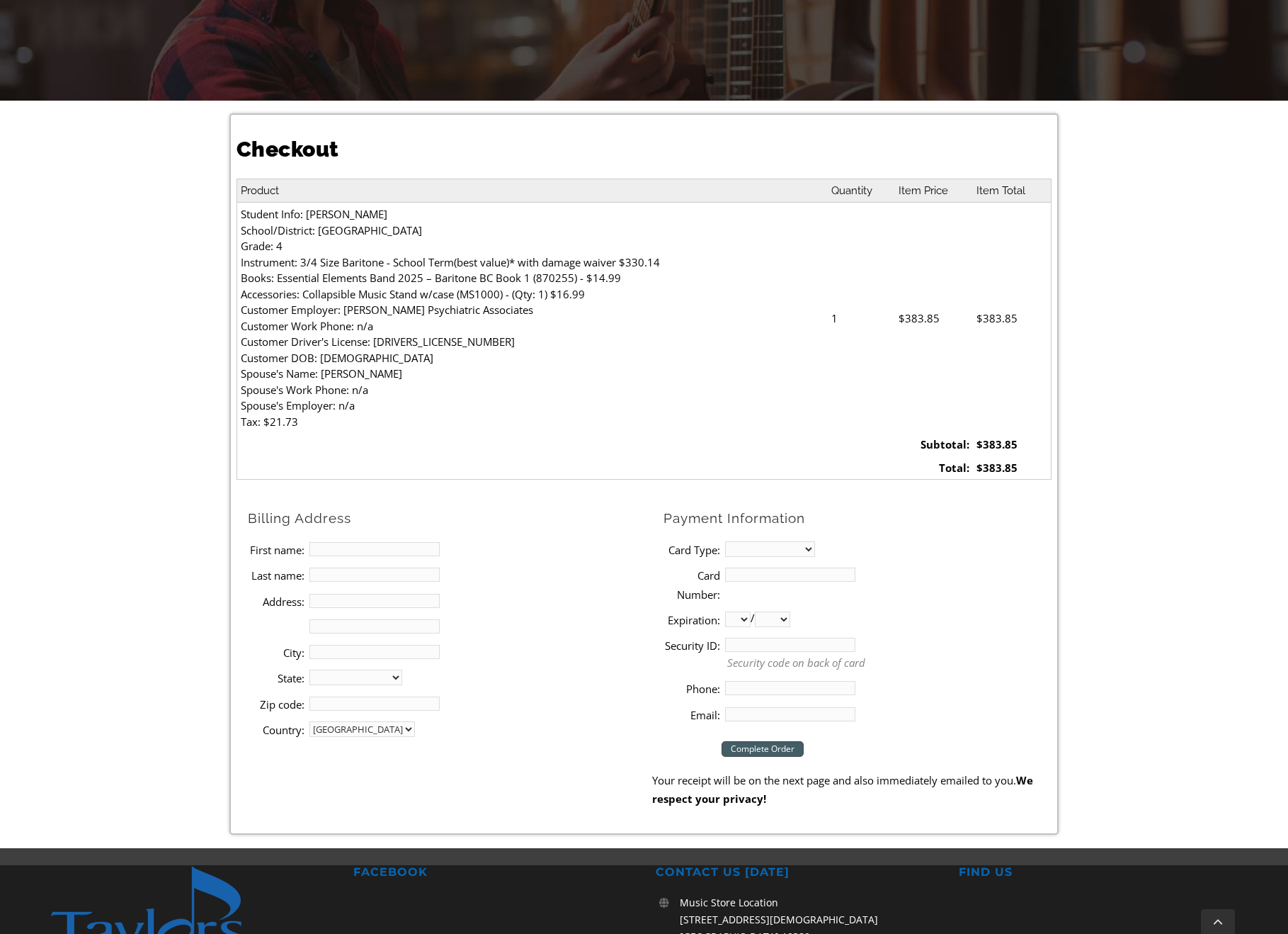
click at [392, 540] on li "First name:" at bounding box center [450, 549] width 405 height 26
click at [379, 554] on input "First name:" at bounding box center [374, 549] width 130 height 14
type input "[PERSON_NAME]"
type input "[STREET_ADDRESS][PERSON_NAME]"
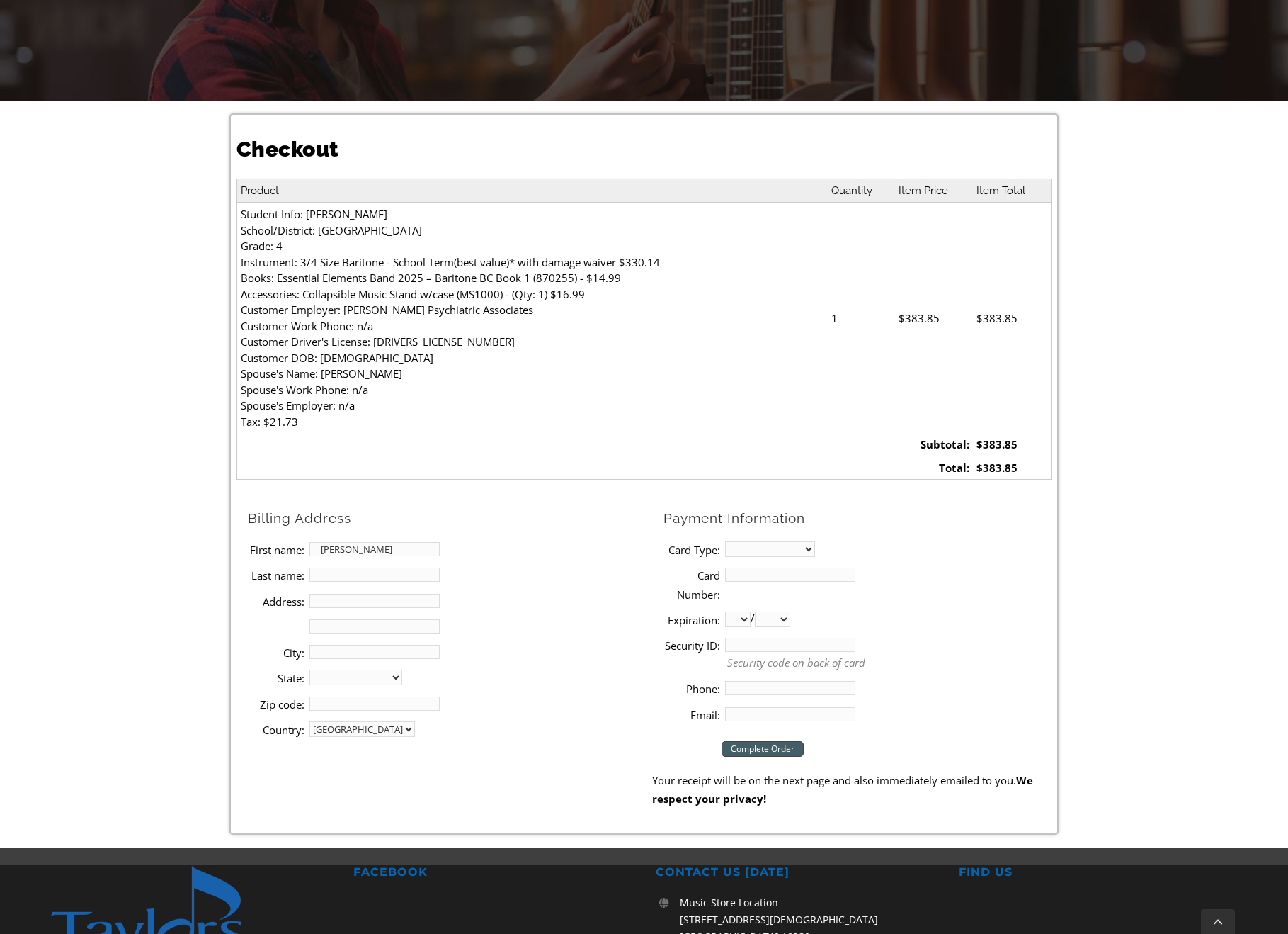
type input "[GEOGRAPHIC_DATA]"
select select "PA"
type input "19460"
type input "2162106793"
type input "[EMAIL_ADDRESS][DOMAIN_NAME]"
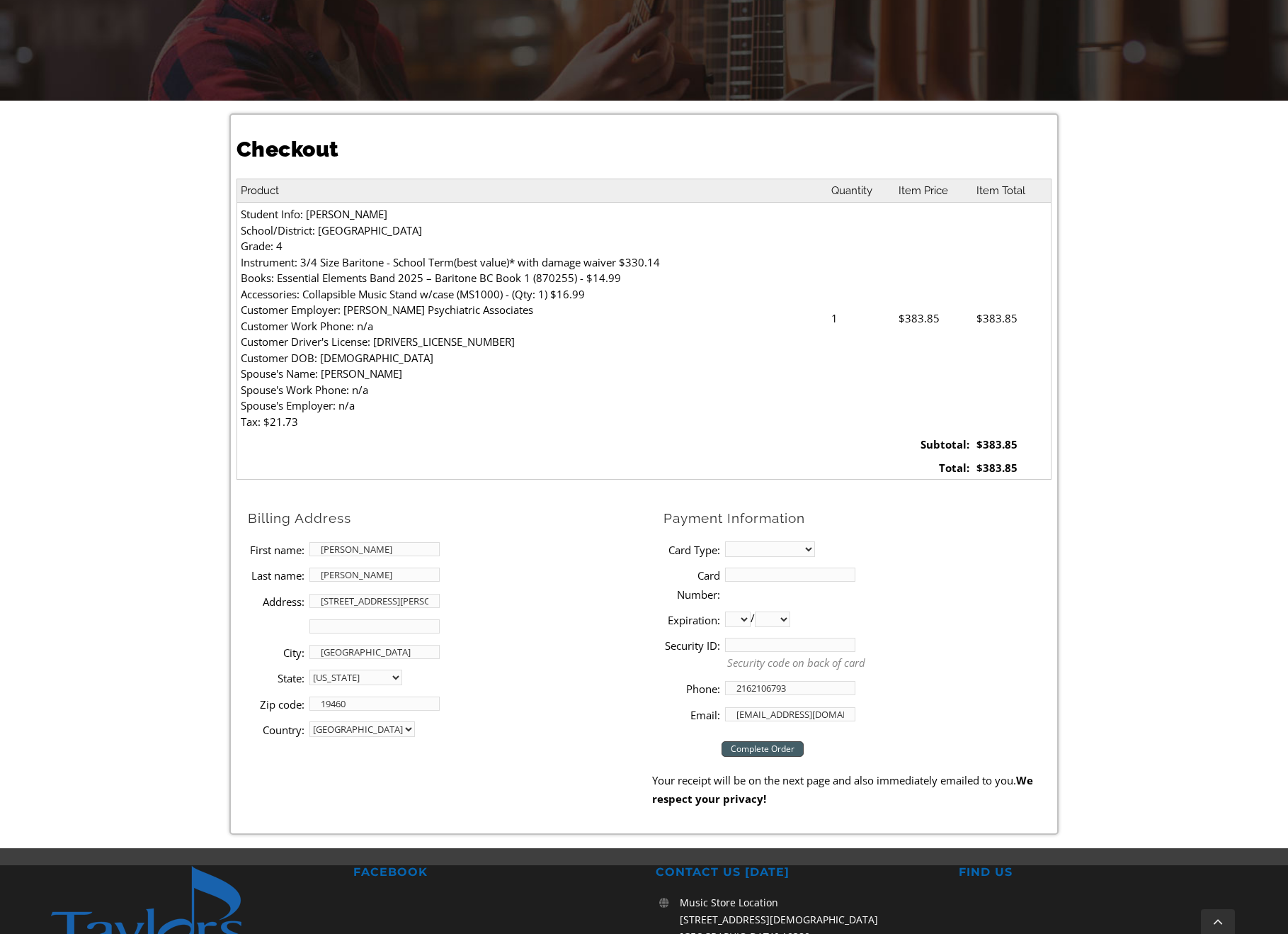
click at [769, 553] on select "MasterCard Visa American Express Discover" at bounding box center [769, 549] width 90 height 16
select select "visa"
click at [725, 541] on select "MasterCard Visa American Express Discover" at bounding box center [769, 549] width 90 height 16
click at [792, 574] on input "Card Number:" at bounding box center [790, 574] width 130 height 14
type input "[CREDIT_CARD_NUMBER]"
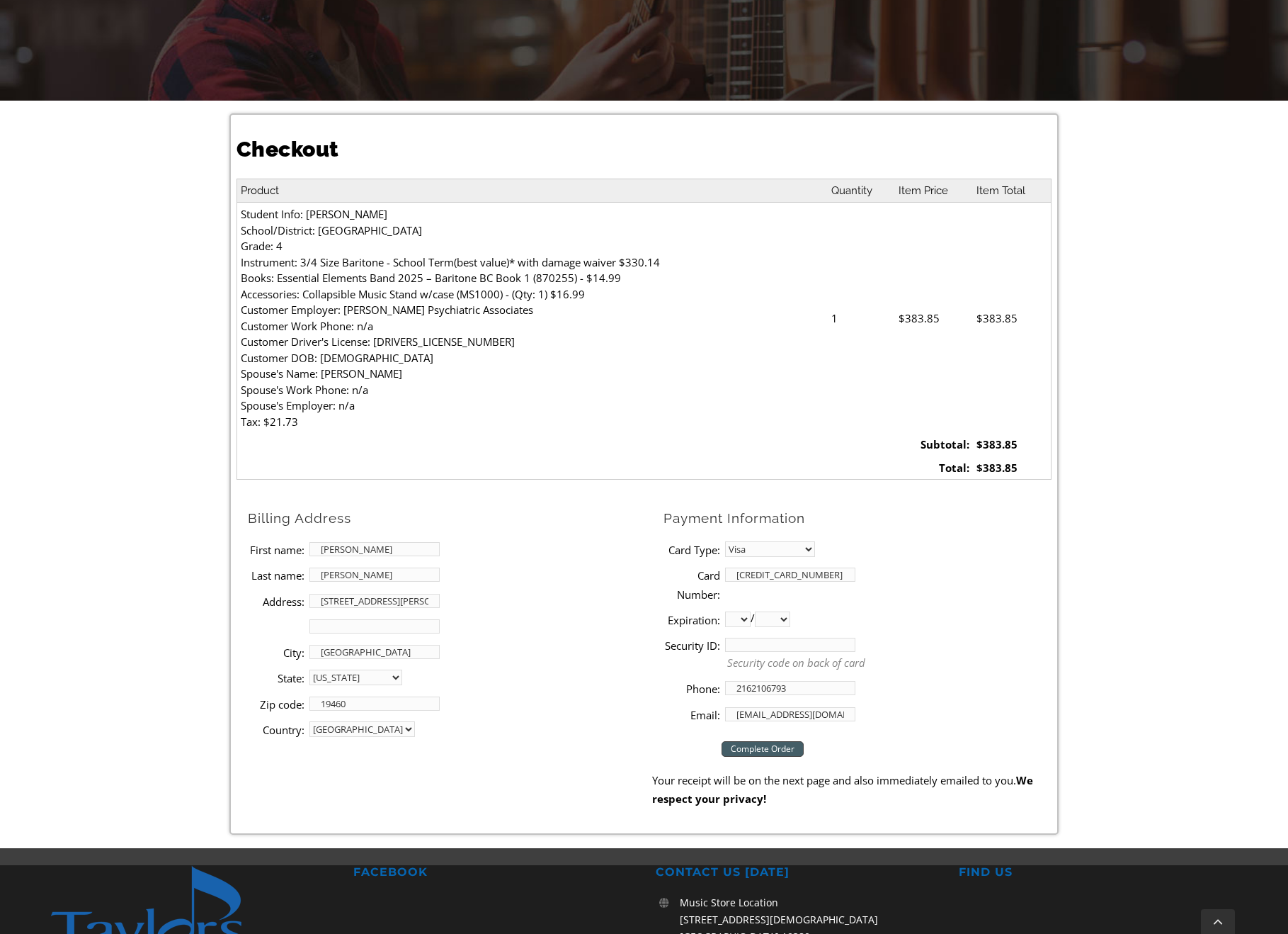
select select "04"
select select "2027"
click at [848, 638] on input "Security ID:" at bounding box center [790, 644] width 130 height 14
type input "006"
click at [1123, 577] on div "Checkout Product Quantity Item Price Item Total Student Info: [PERSON_NAME][GEO…" at bounding box center [644, 474] width 1288 height 747
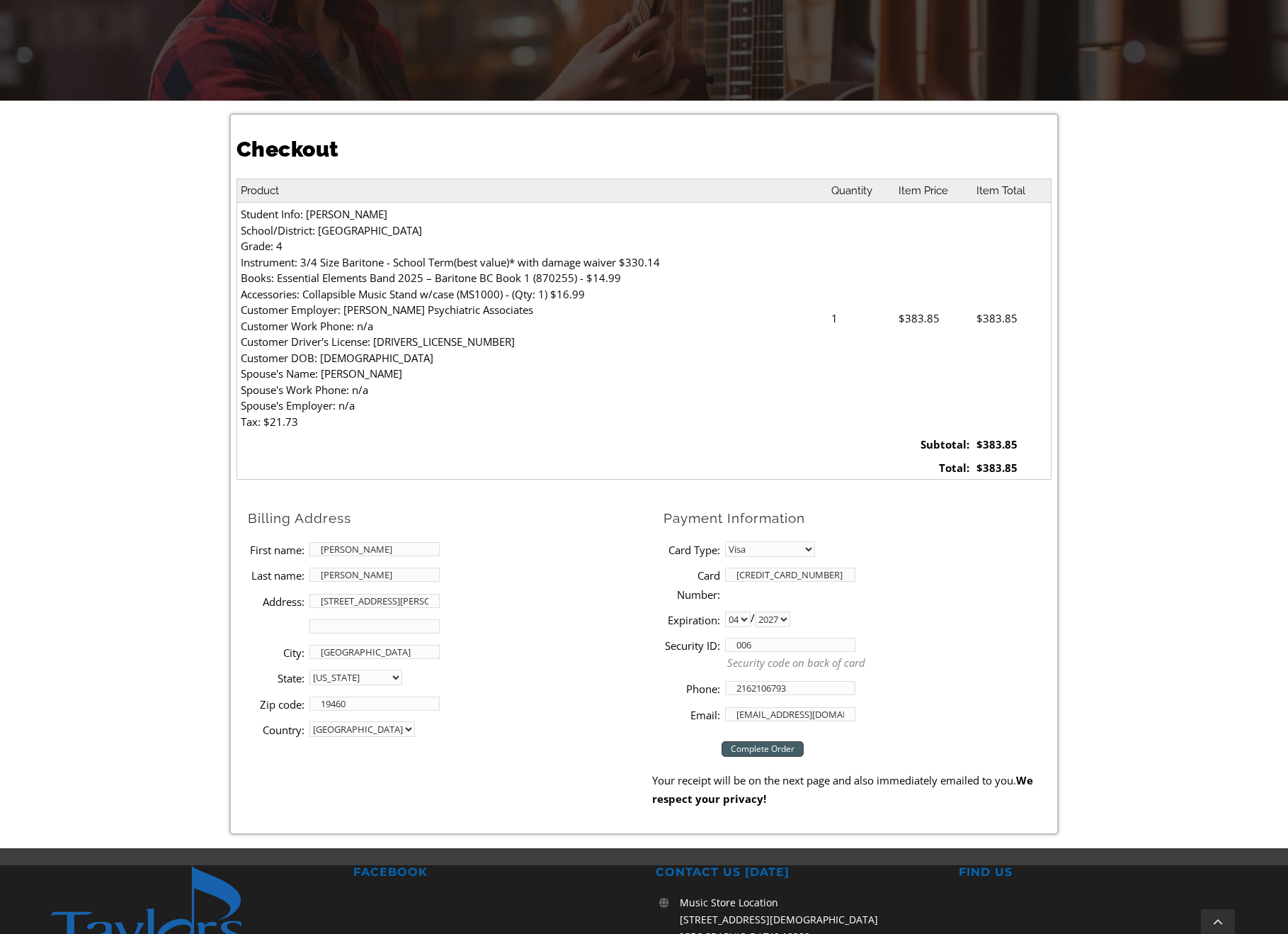
click at [772, 752] on input "Complete Order" at bounding box center [762, 749] width 82 height 16
